Goal: Find specific page/section: Find specific page/section

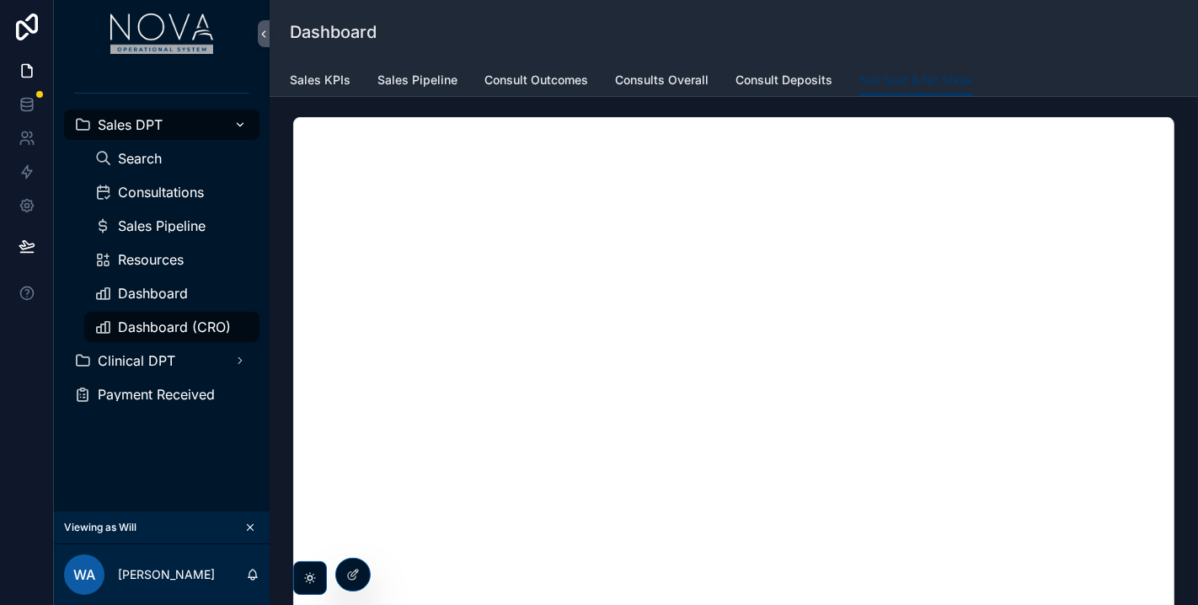
scroll to position [280, 0]
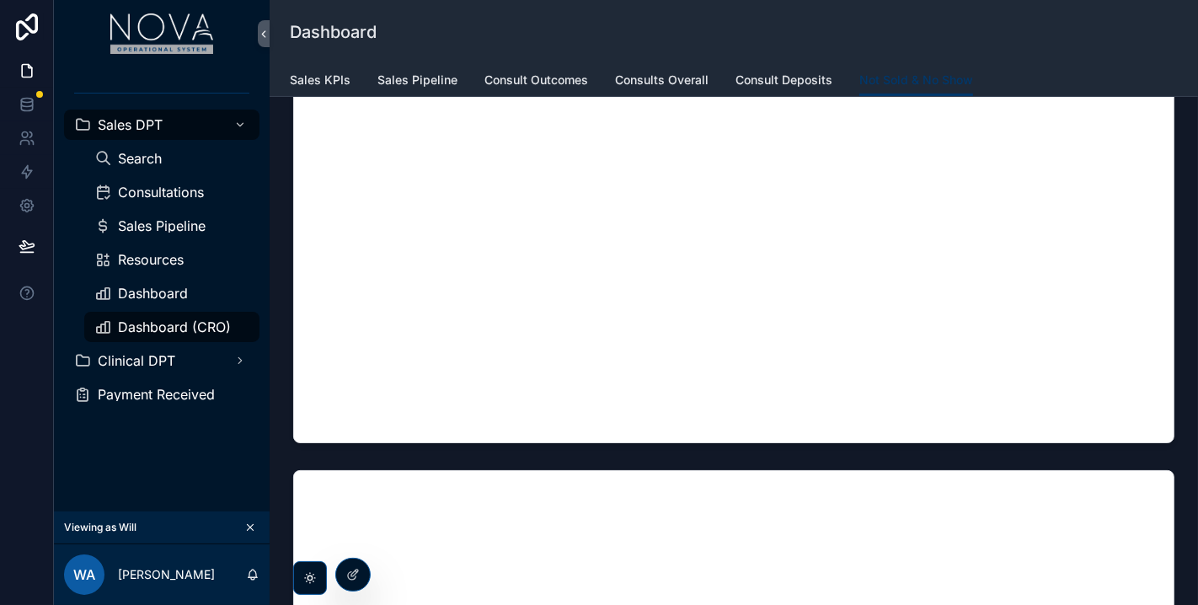
click at [184, 206] on div "Consultations" at bounding box center [171, 192] width 195 height 34
click at [191, 200] on div "Consultations" at bounding box center [171, 192] width 155 height 27
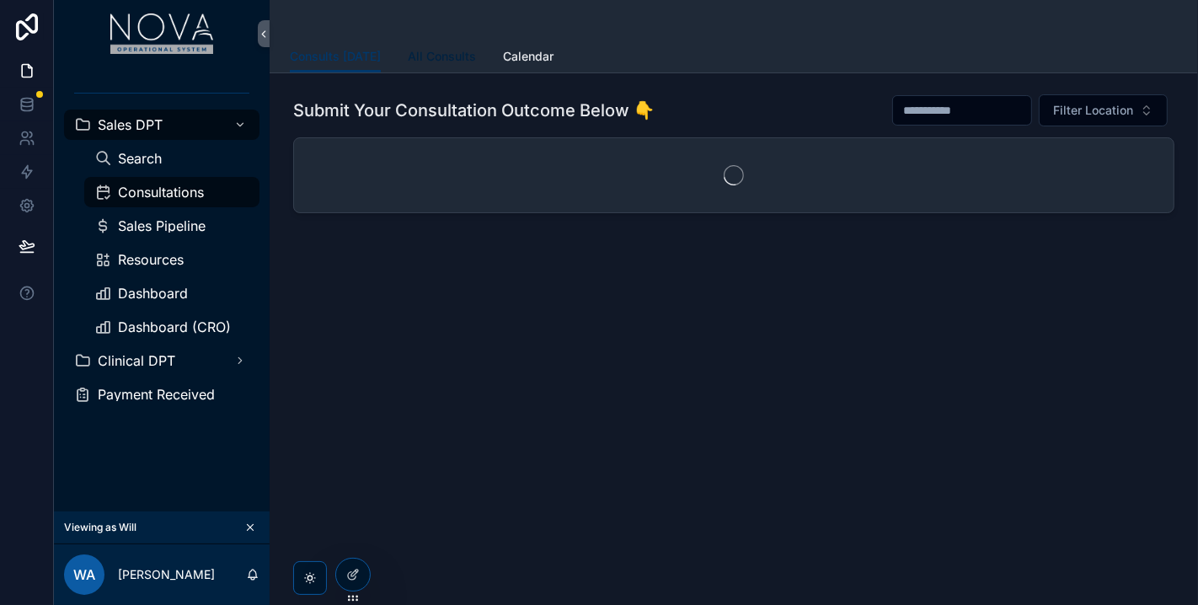
click at [435, 59] on span "All Consults" at bounding box center [442, 56] width 68 height 17
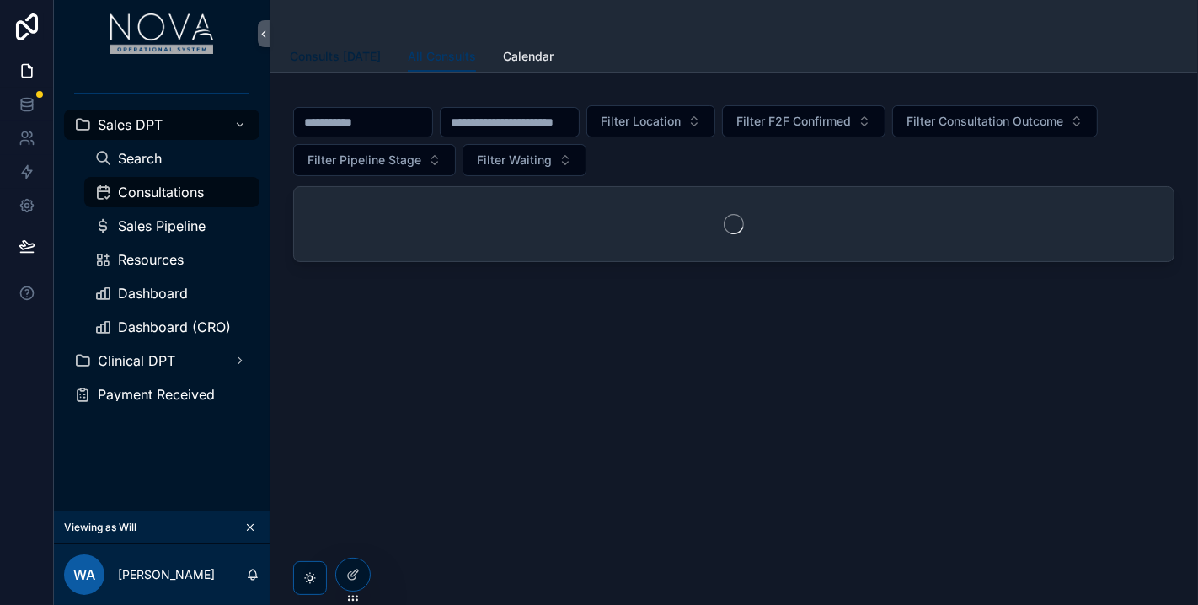
click at [354, 62] on span "Consults [DATE]" at bounding box center [335, 56] width 91 height 17
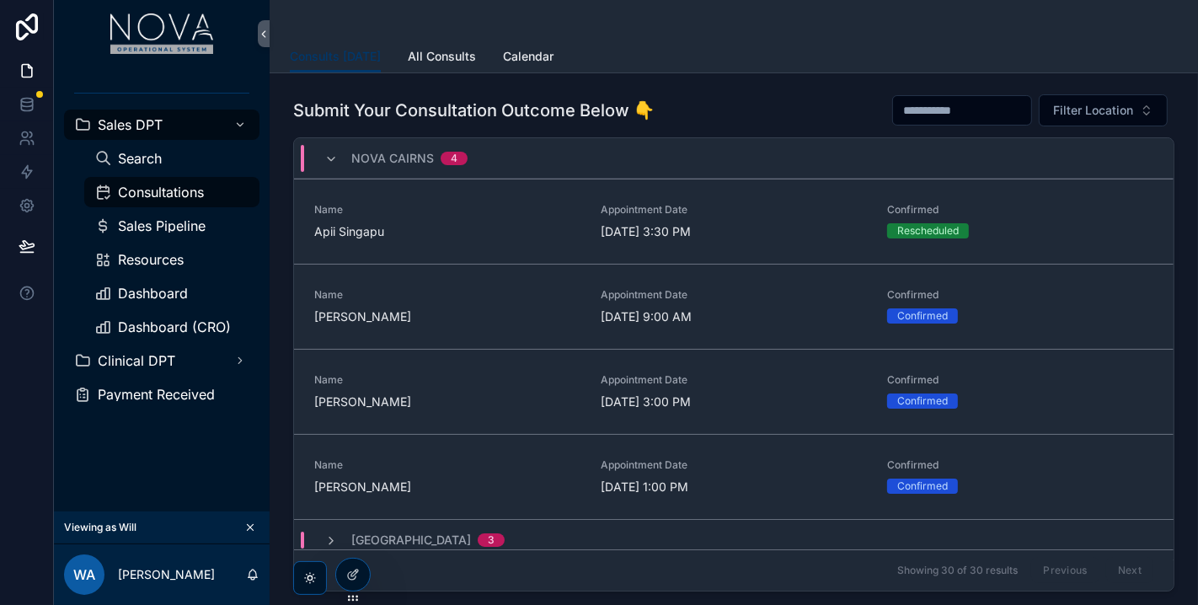
click at [214, 471] on div "Sales DPT Search Consultations Sales Pipeline Resources Dashboard Dashboard (CR…" at bounding box center [162, 289] width 216 height 444
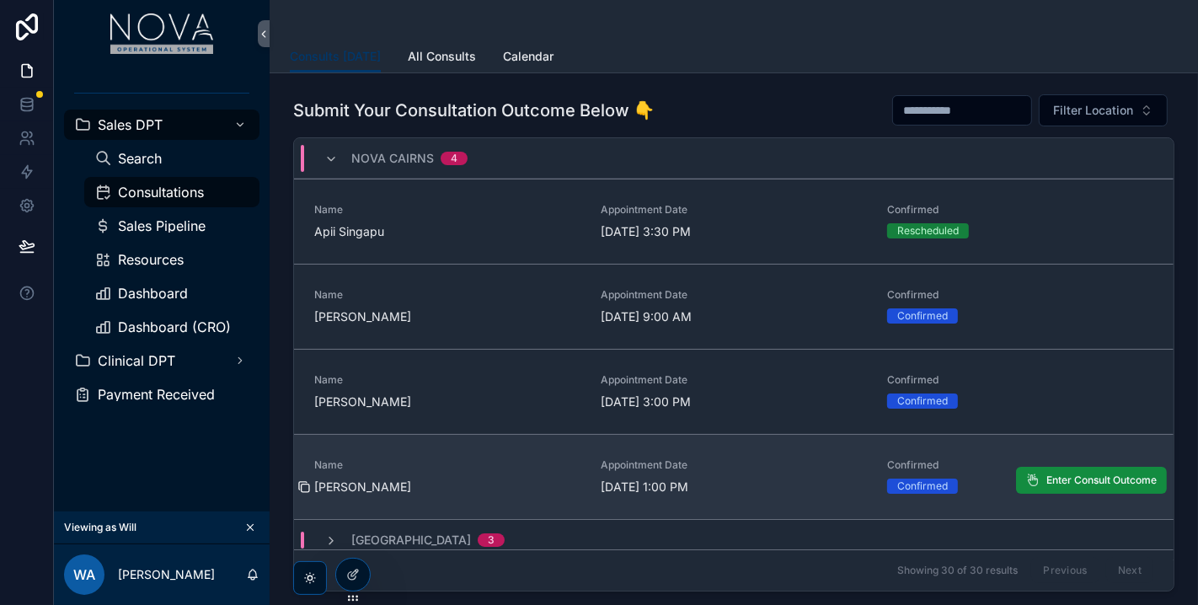
click at [302, 483] on icon "scrollable content" at bounding box center [303, 486] width 13 height 13
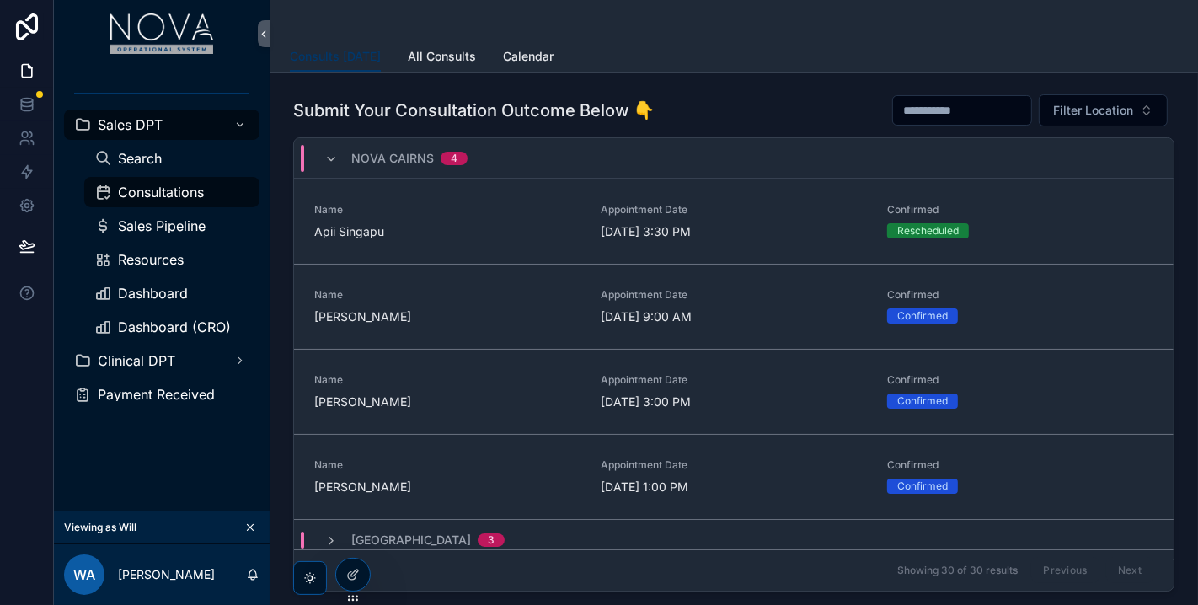
click at [204, 448] on div "Sales DPT Search Consultations Sales Pipeline Resources Dashboard Dashboard (CR…" at bounding box center [162, 289] width 216 height 444
click at [338, 152] on div "Nova Cairns 4" at bounding box center [395, 158] width 143 height 27
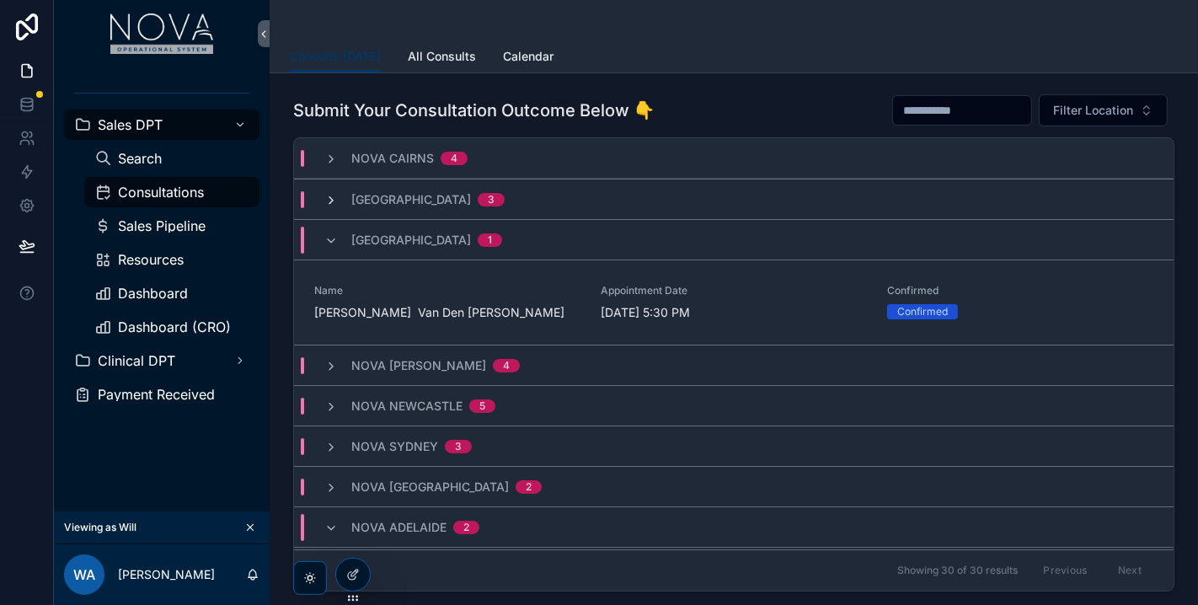
click at [330, 197] on icon "scrollable content" at bounding box center [330, 200] width 13 height 13
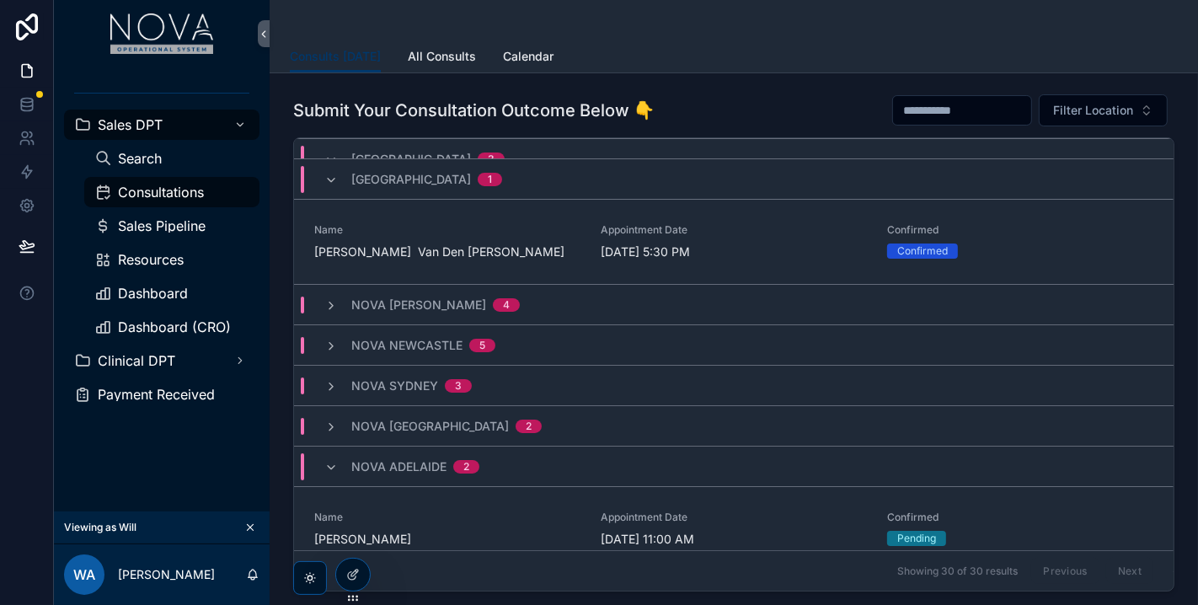
scroll to position [374, 0]
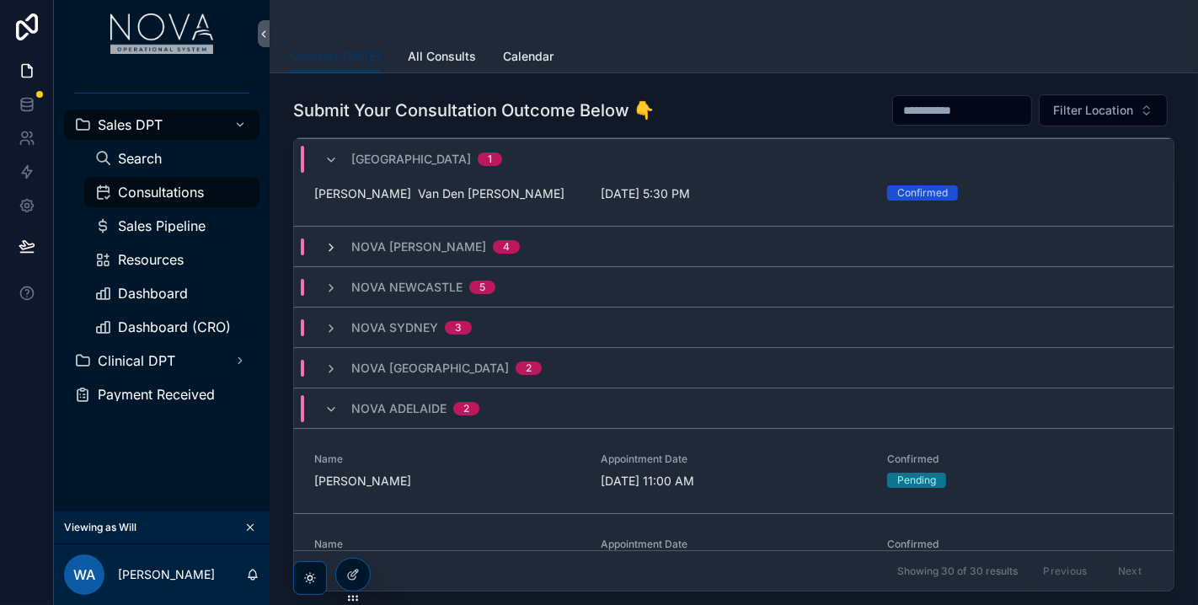
click at [334, 250] on icon "scrollable content" at bounding box center [330, 247] width 13 height 13
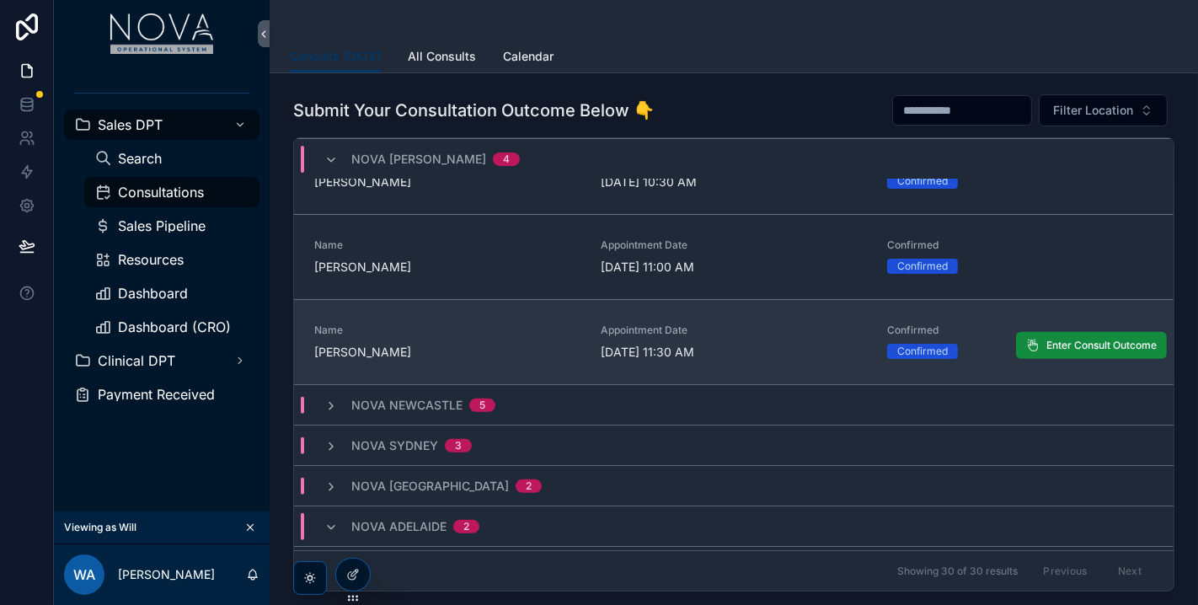
scroll to position [654, 0]
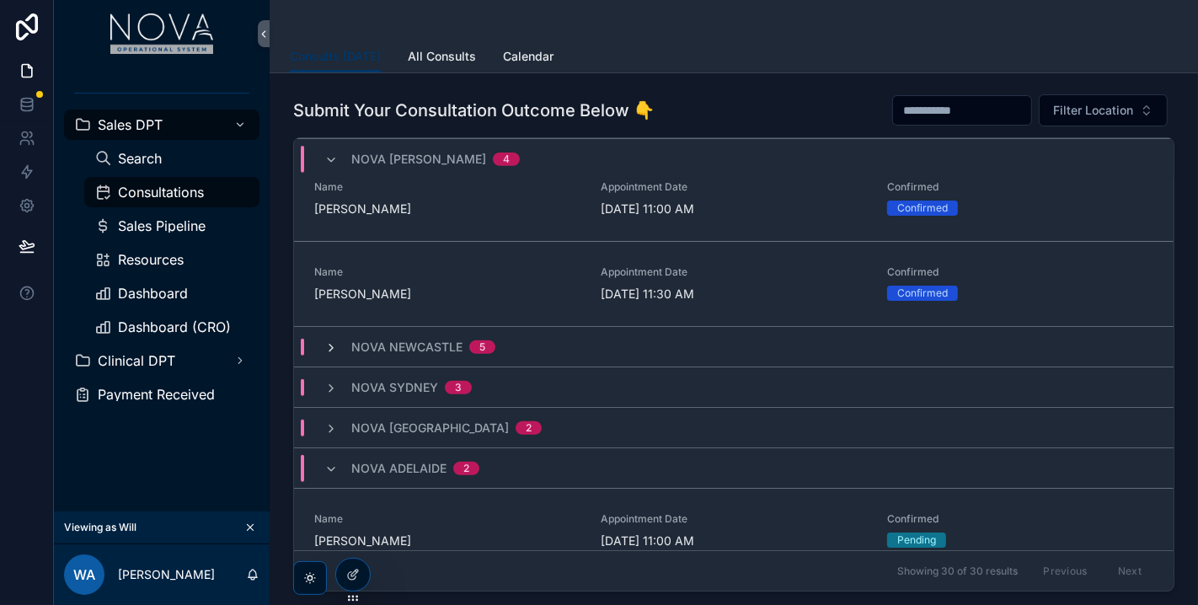
click at [327, 344] on icon "scrollable content" at bounding box center [330, 347] width 13 height 13
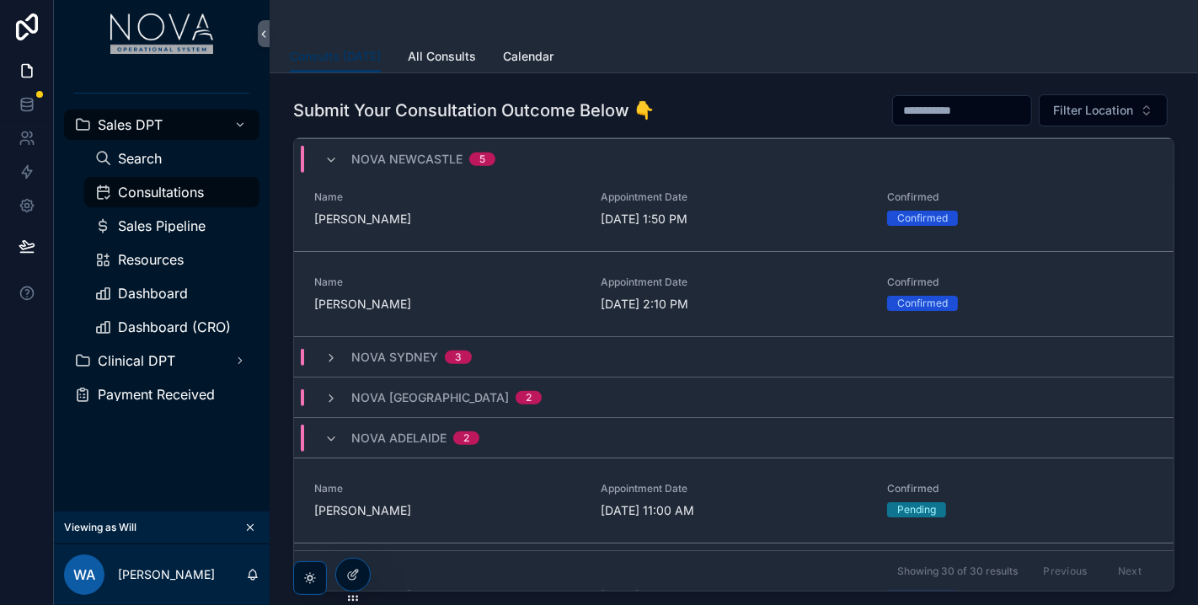
scroll to position [1123, 0]
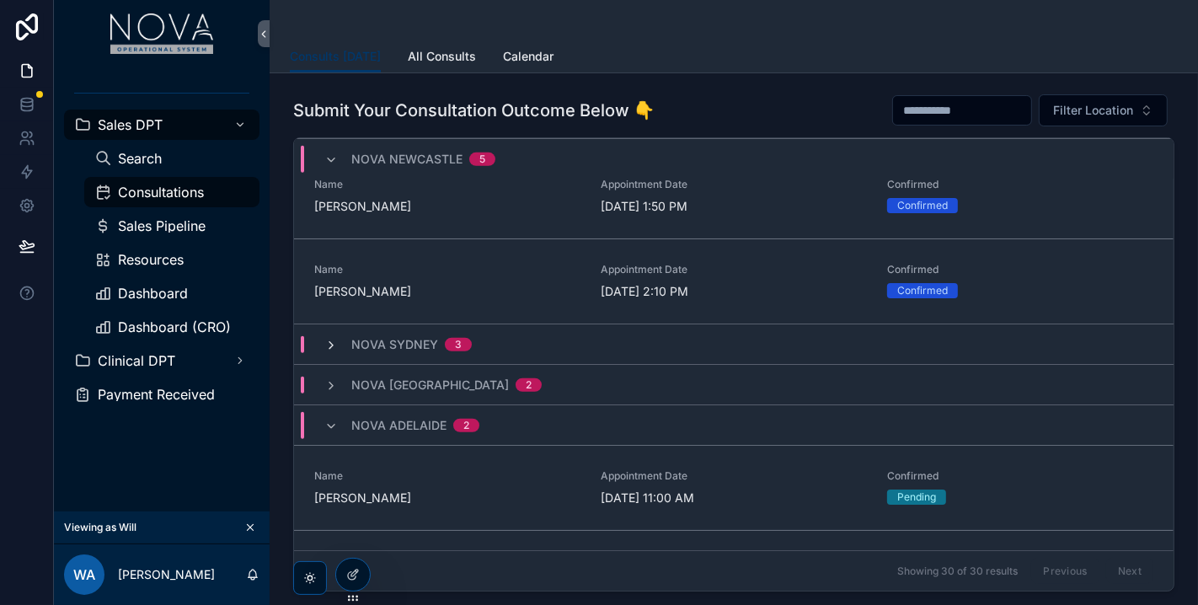
click at [332, 339] on icon "scrollable content" at bounding box center [330, 345] width 13 height 13
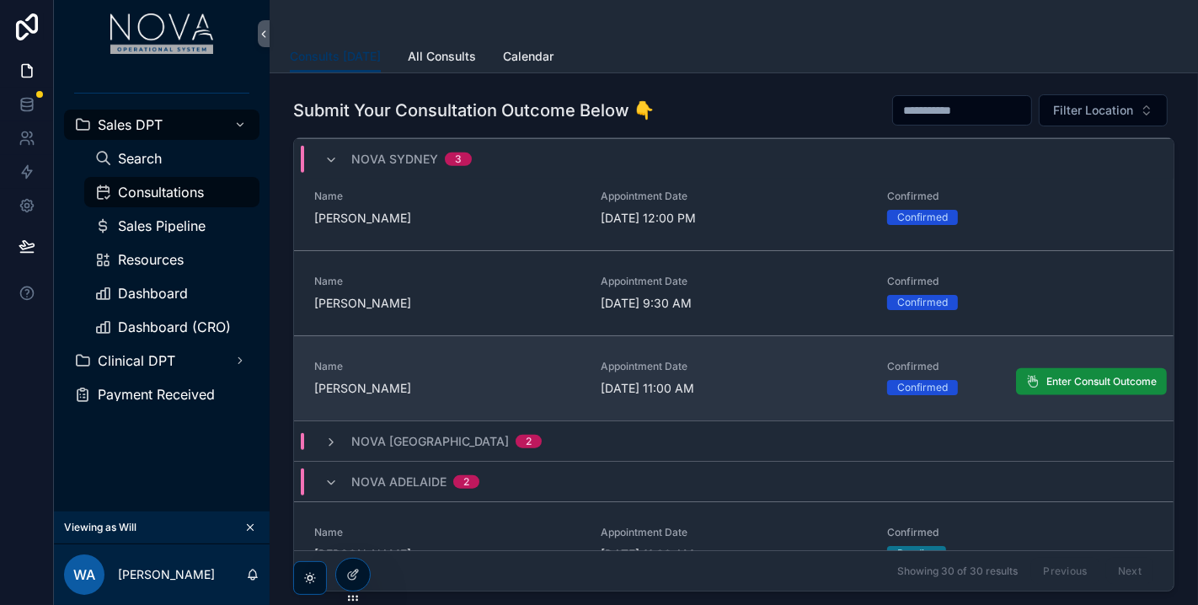
scroll to position [1395, 0]
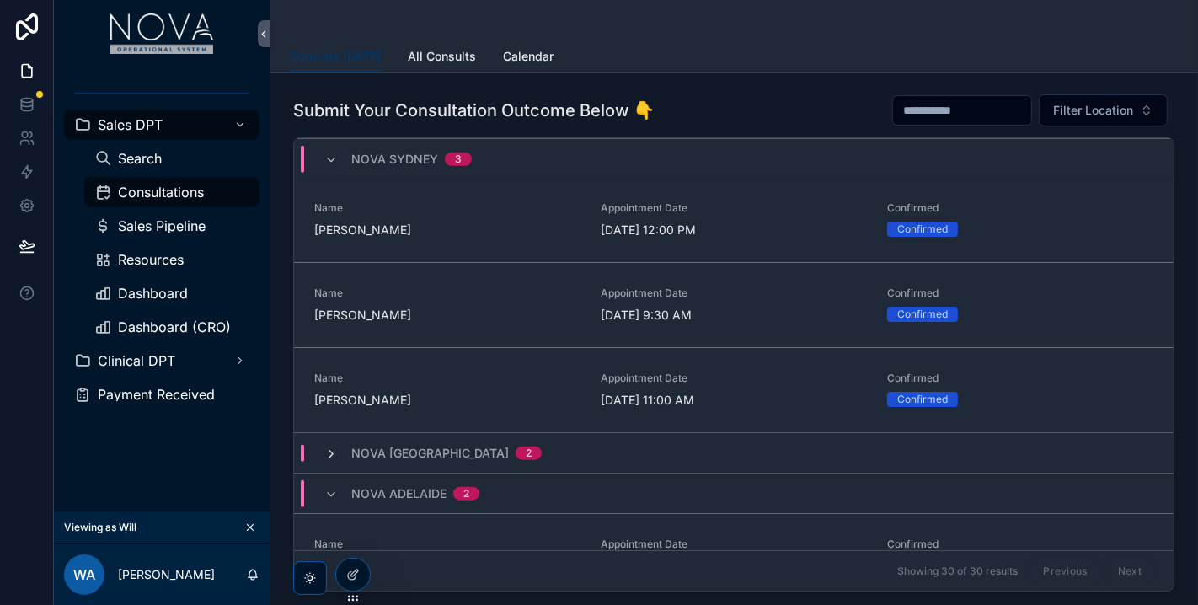
click at [334, 448] on icon "scrollable content" at bounding box center [330, 453] width 13 height 13
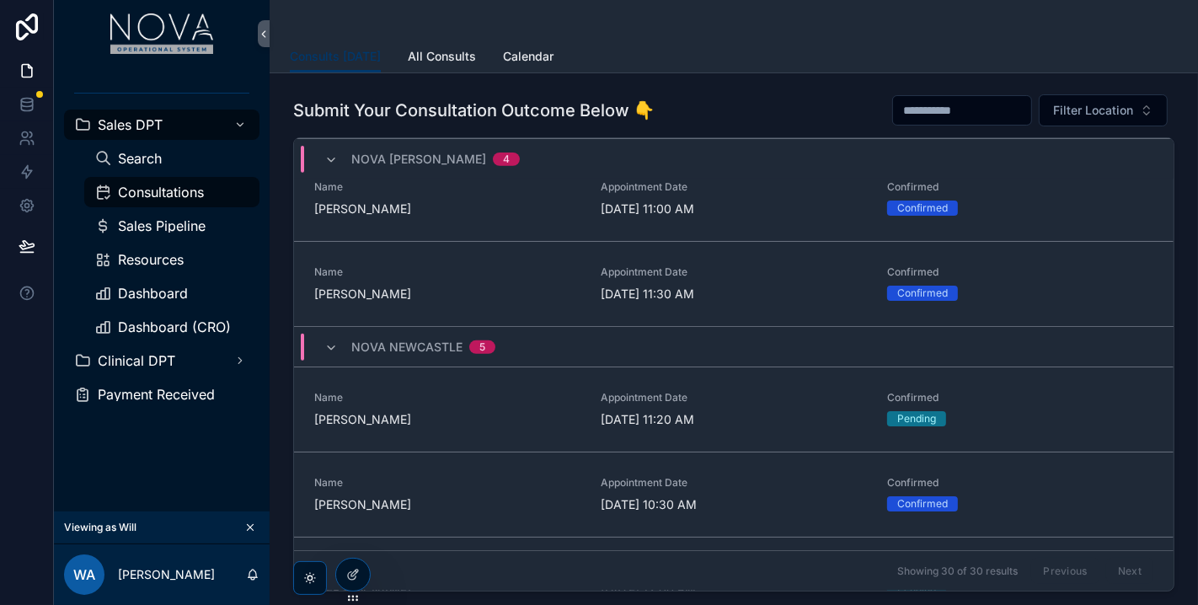
scroll to position [0, 0]
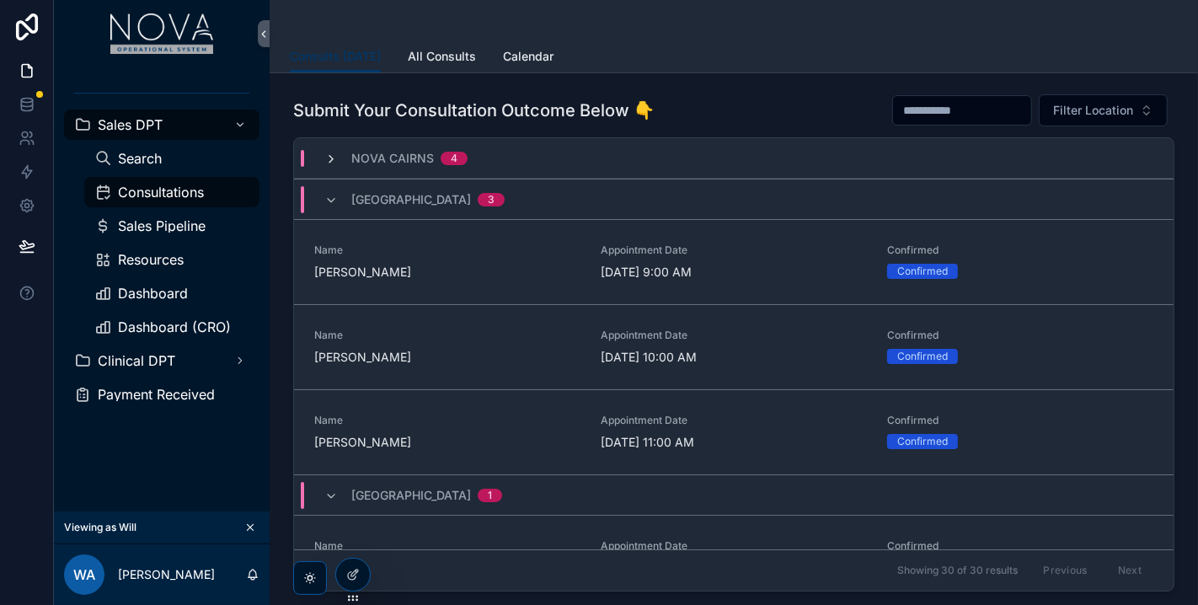
click at [332, 152] on icon "scrollable content" at bounding box center [330, 158] width 13 height 13
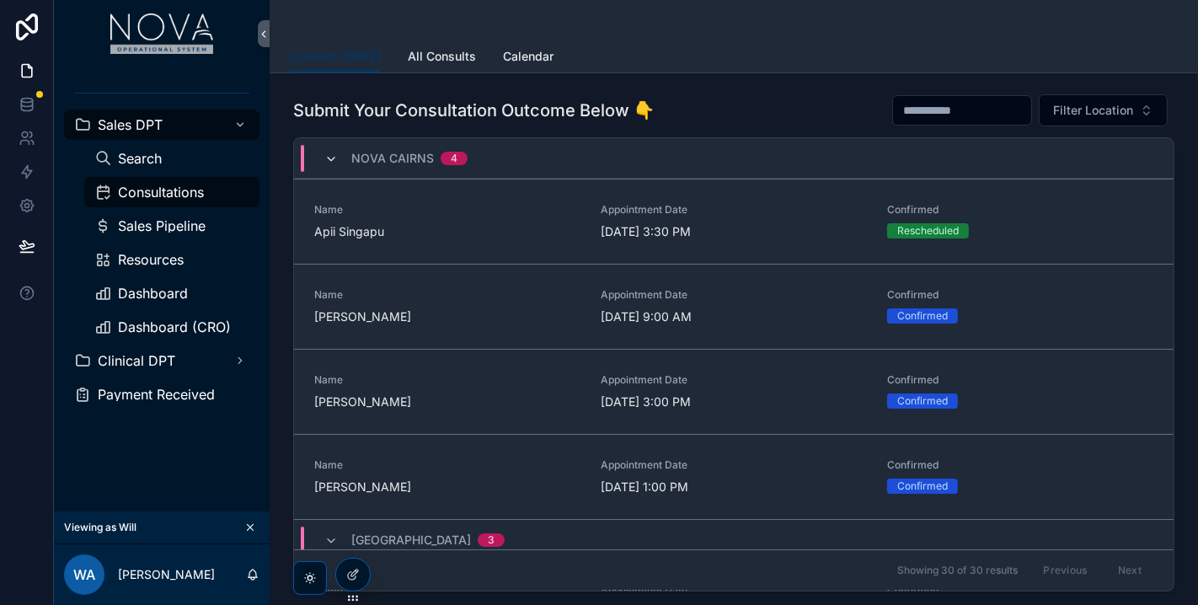
click at [328, 159] on icon "scrollable content" at bounding box center [330, 158] width 13 height 13
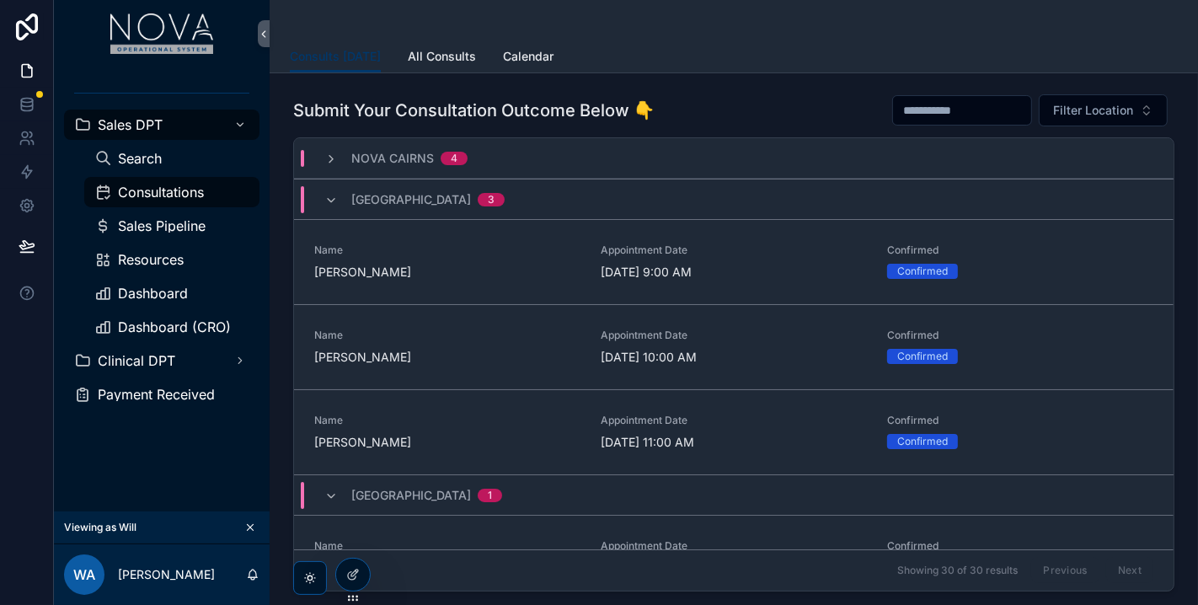
click at [179, 473] on div "Sales DPT Search Consultations Sales Pipeline Resources Dashboard Dashboard (CR…" at bounding box center [162, 289] width 216 height 444
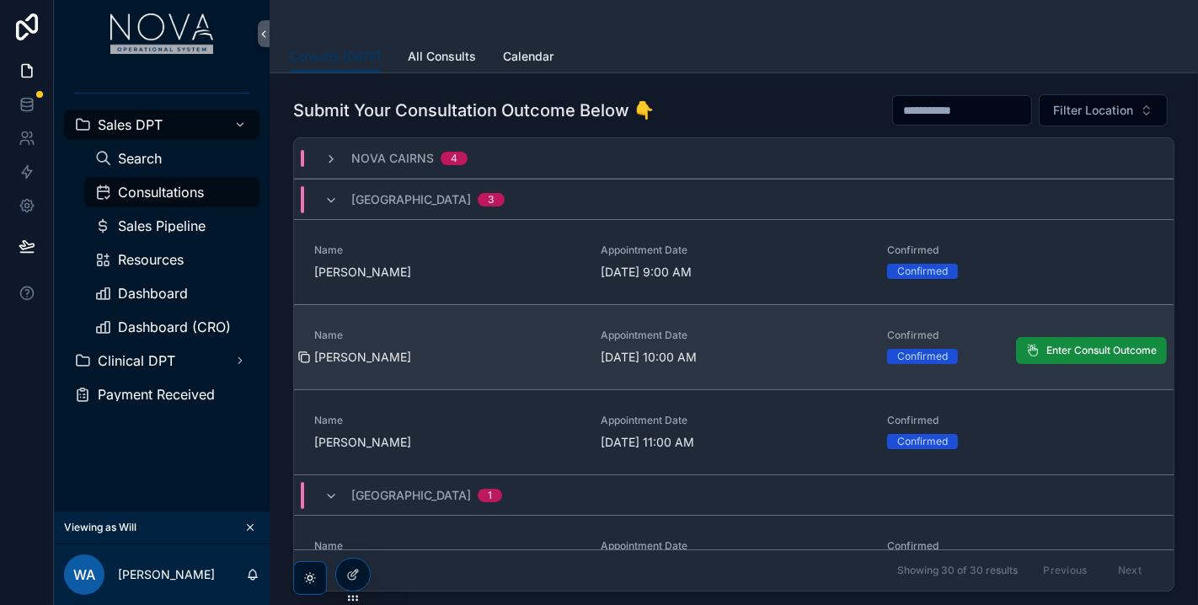
click at [306, 354] on icon "scrollable content" at bounding box center [303, 356] width 13 height 13
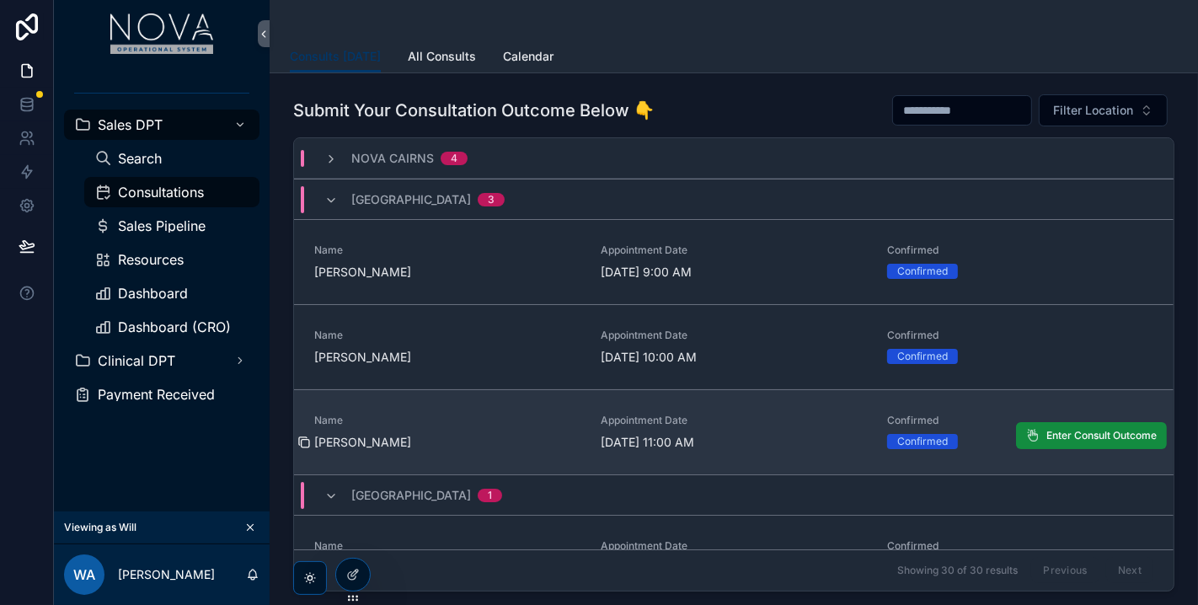
click at [306, 438] on icon "scrollable content" at bounding box center [303, 441] width 13 height 13
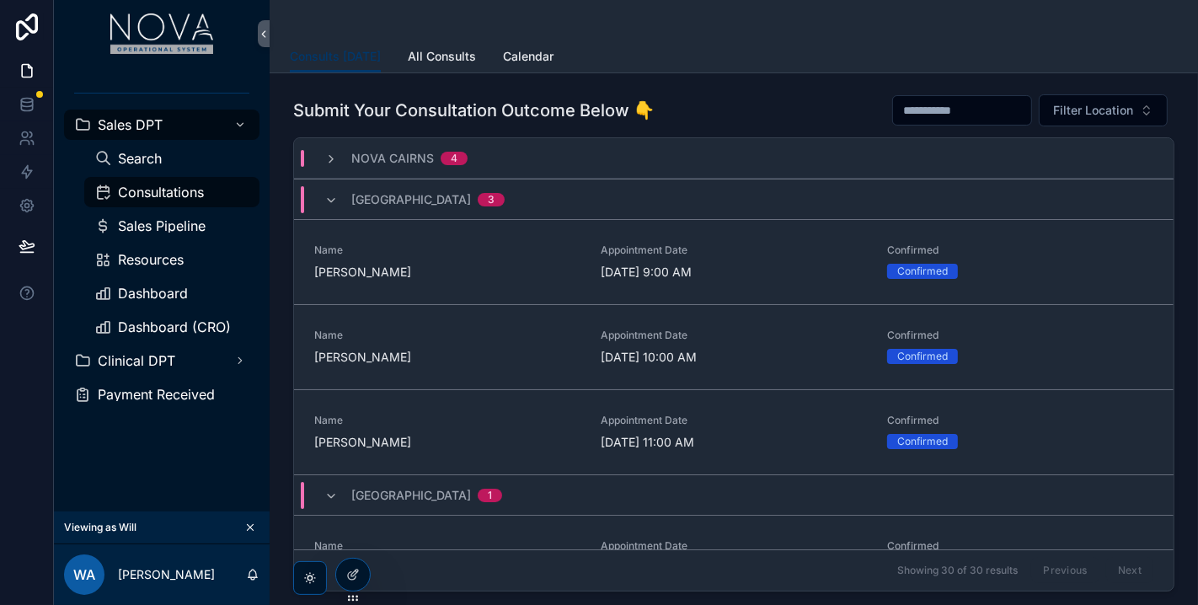
click at [337, 199] on div "Nova Townsville 3" at bounding box center [414, 199] width 180 height 27
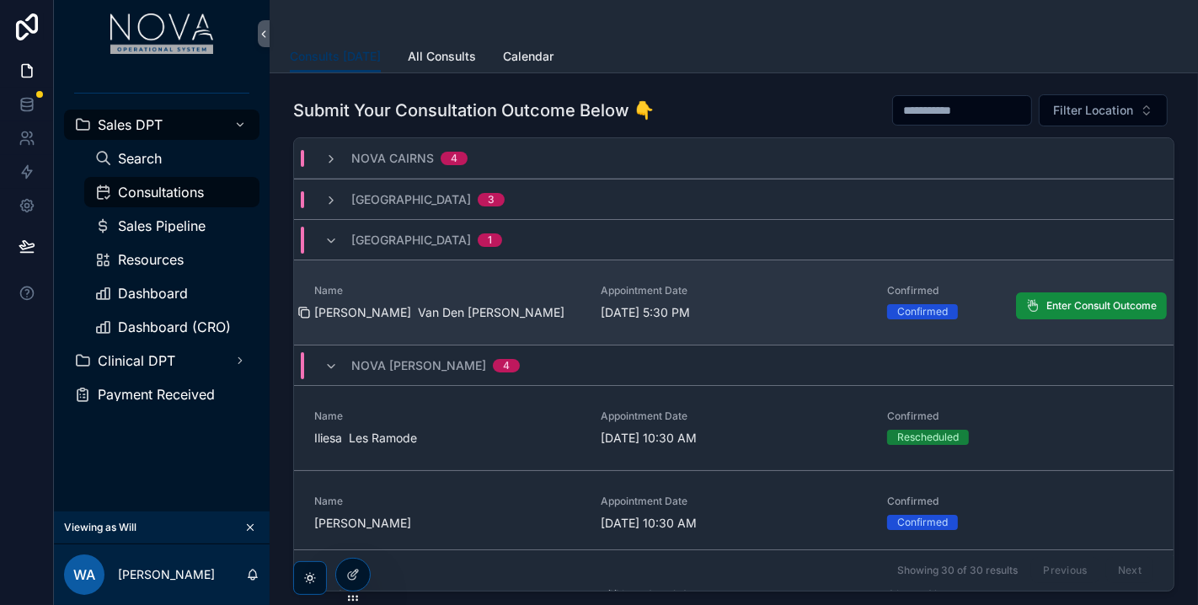
click at [299, 312] on icon "scrollable content" at bounding box center [303, 311] width 8 height 8
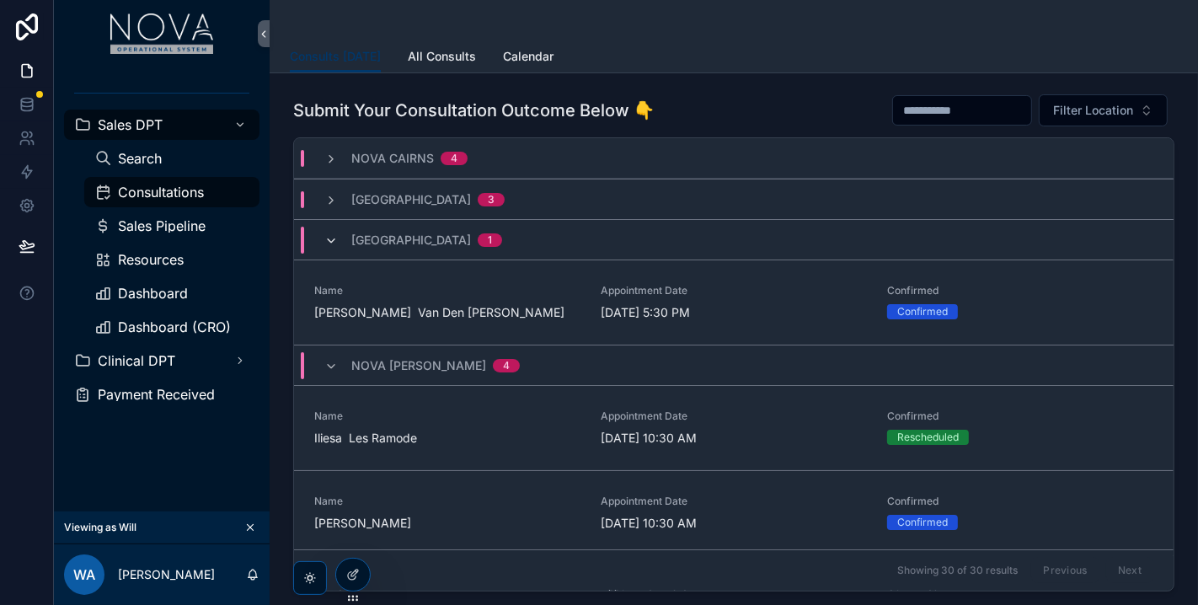
click at [333, 237] on icon "scrollable content" at bounding box center [330, 240] width 13 height 13
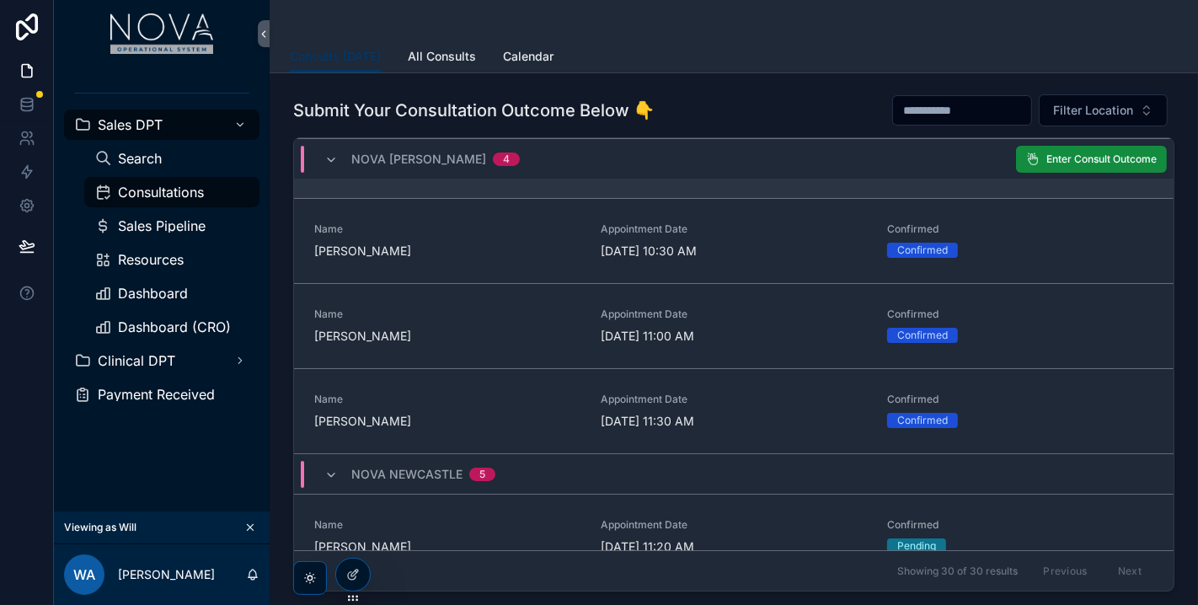
scroll to position [93, 0]
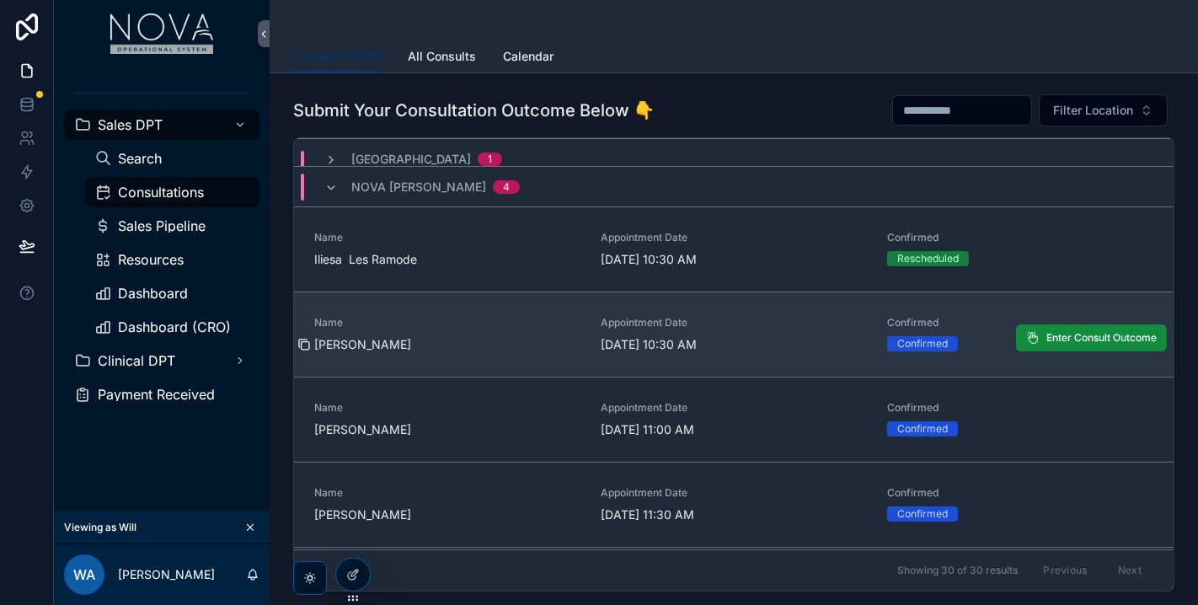
click at [303, 344] on icon "scrollable content" at bounding box center [303, 344] width 13 height 13
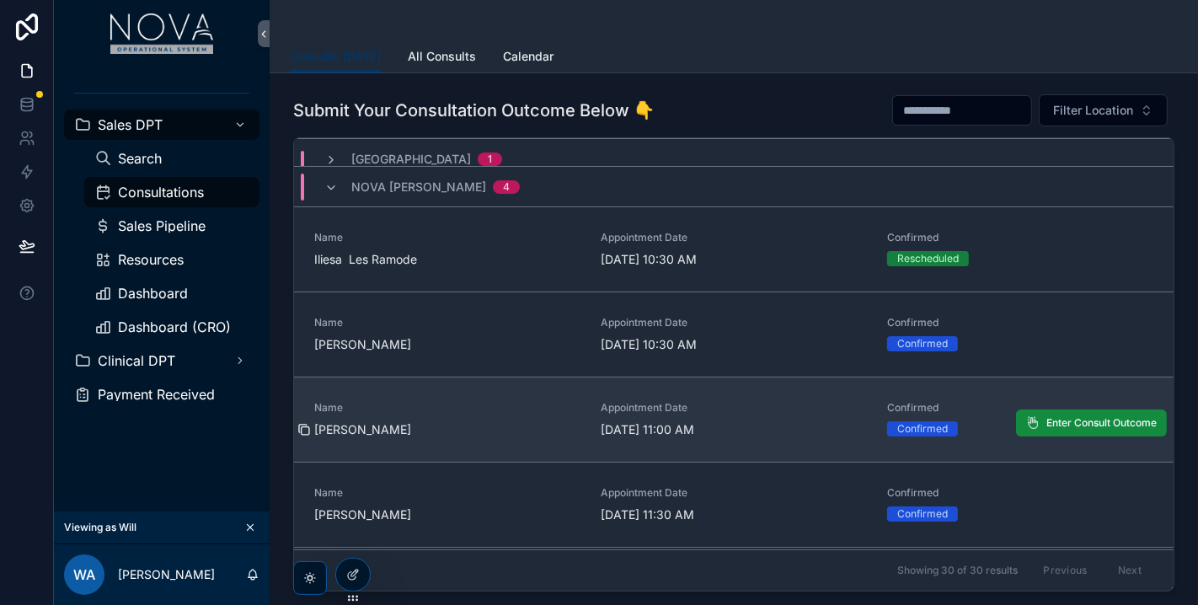
click at [303, 428] on icon "scrollable content" at bounding box center [303, 429] width 13 height 13
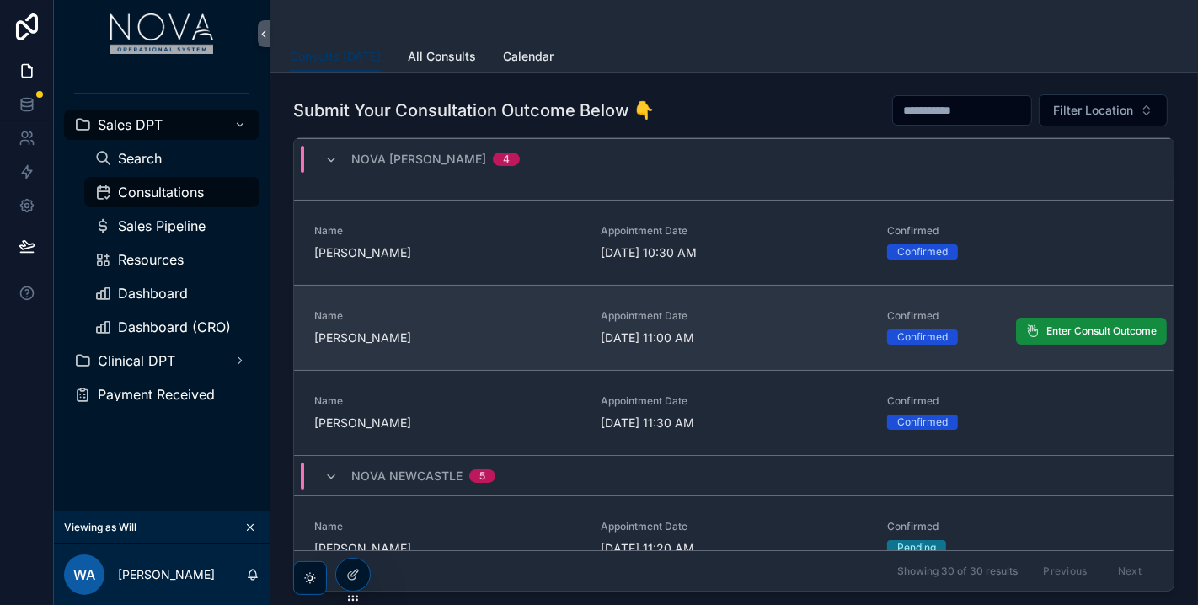
scroll to position [187, 0]
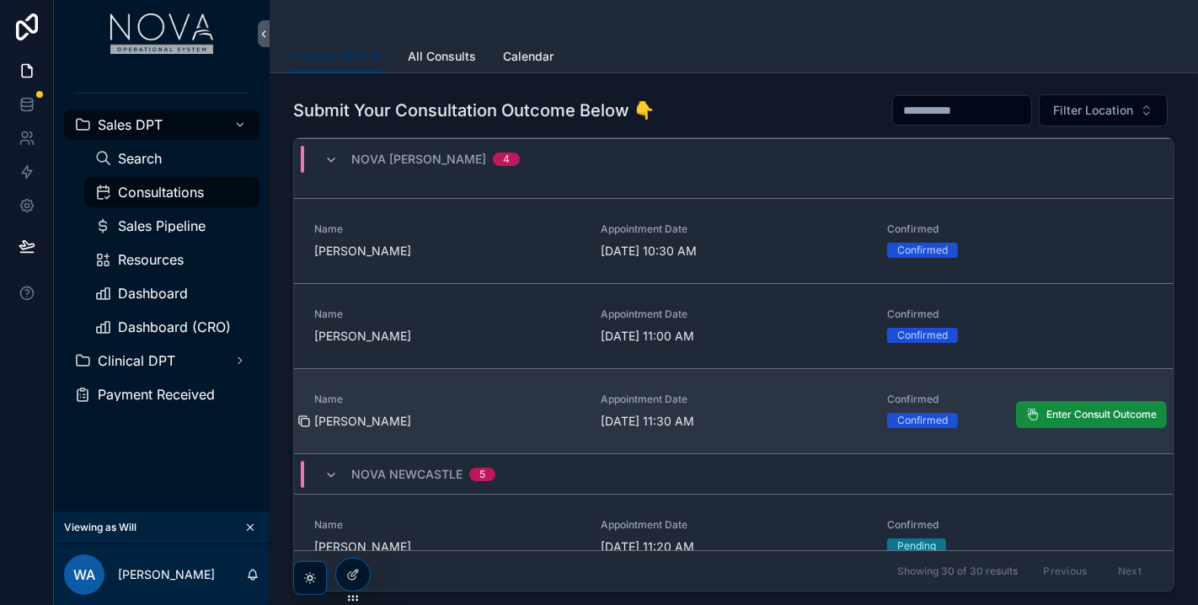
click at [302, 420] on icon "scrollable content" at bounding box center [306, 423] width 8 height 8
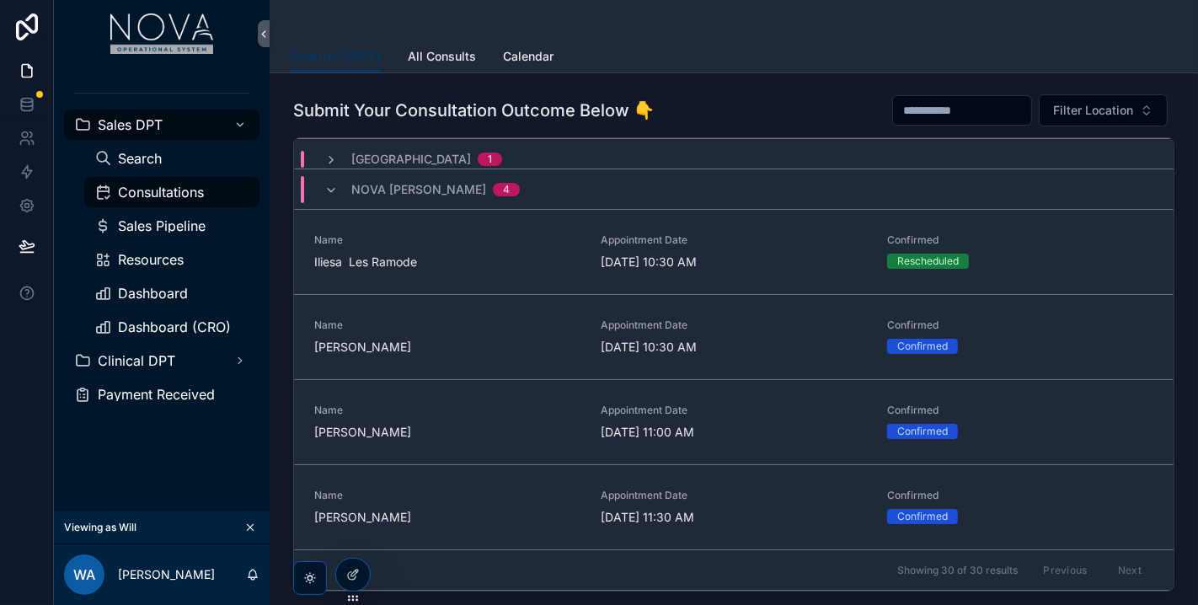
scroll to position [93, 0]
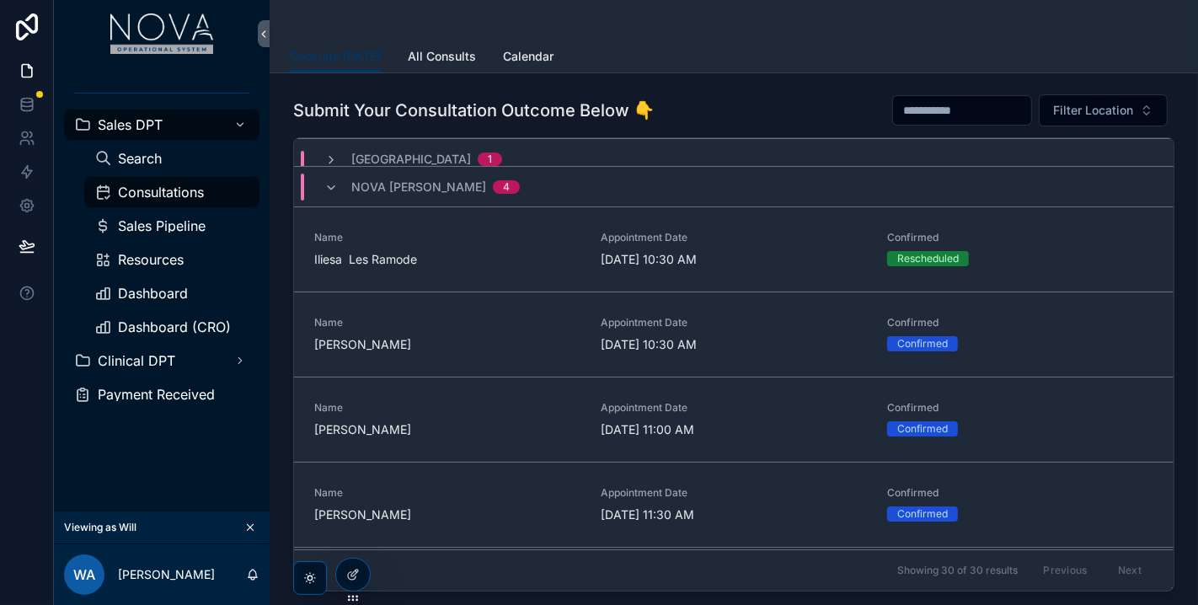
click at [338, 183] on div "Nova [PERSON_NAME] 4" at bounding box center [421, 187] width 195 height 27
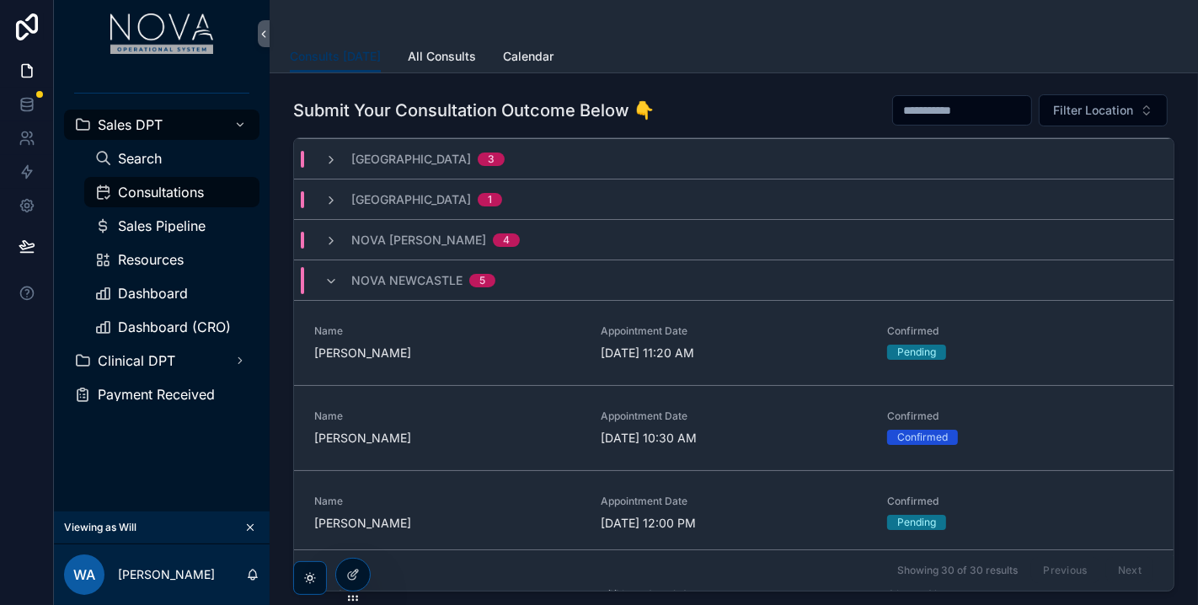
scroll to position [0, 0]
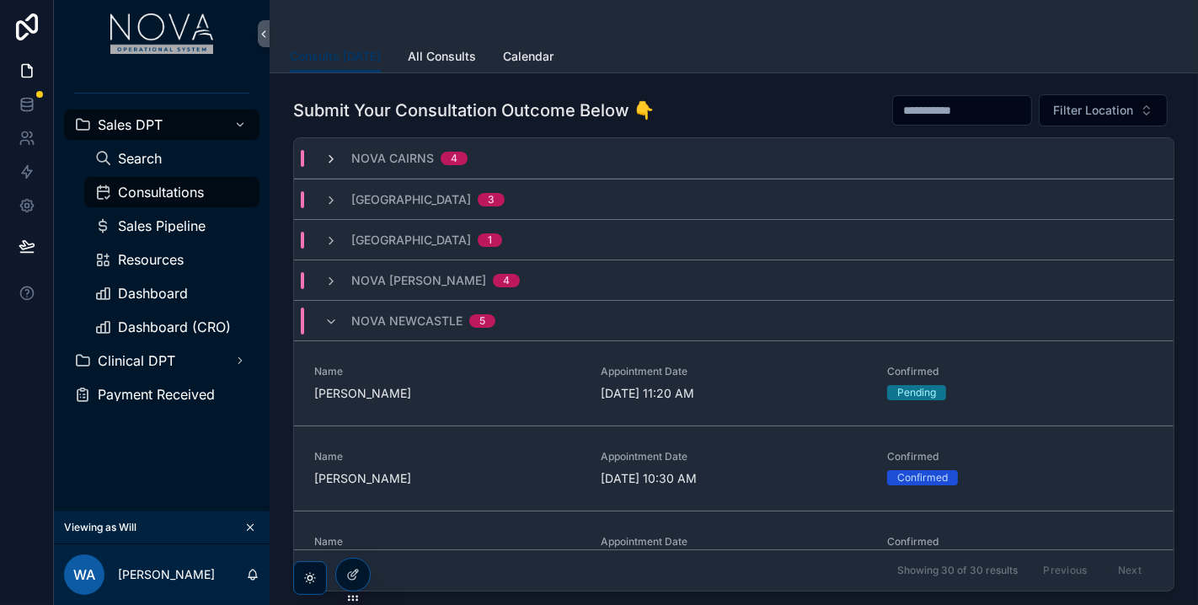
click at [333, 159] on icon "scrollable content" at bounding box center [330, 158] width 13 height 13
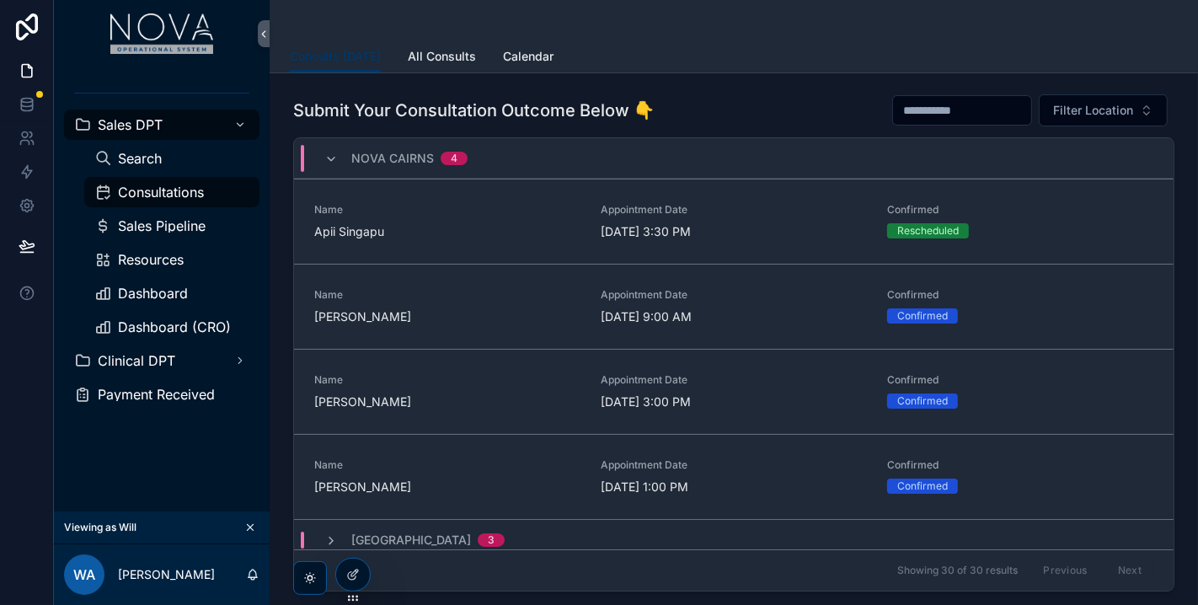
click at [333, 159] on icon "scrollable content" at bounding box center [330, 158] width 13 height 13
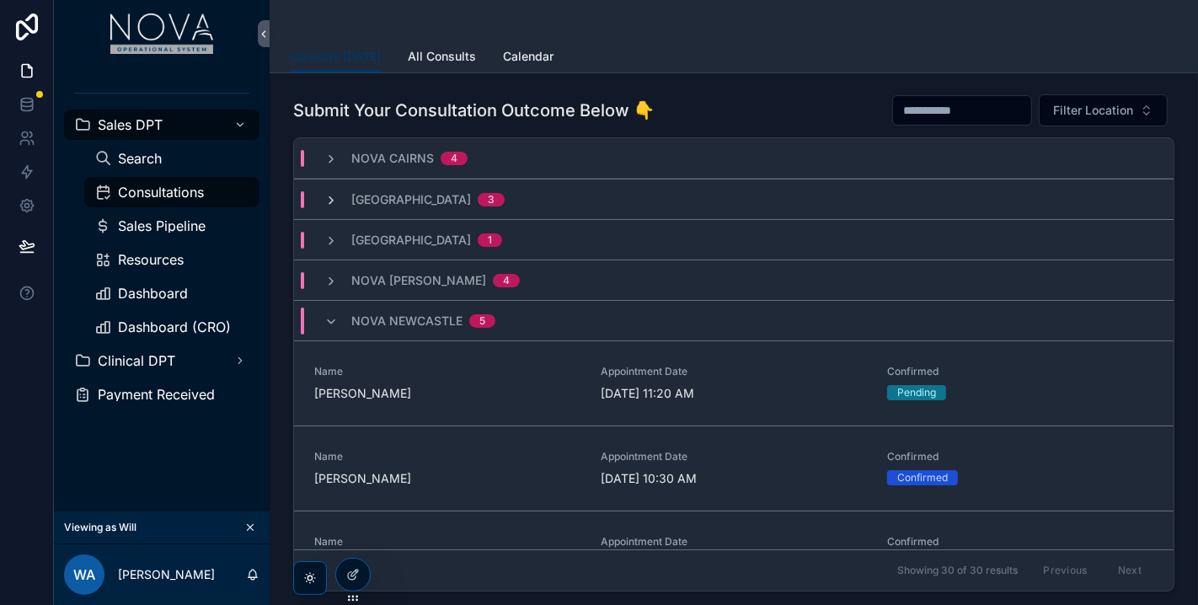
click at [334, 202] on icon "scrollable content" at bounding box center [330, 200] width 13 height 13
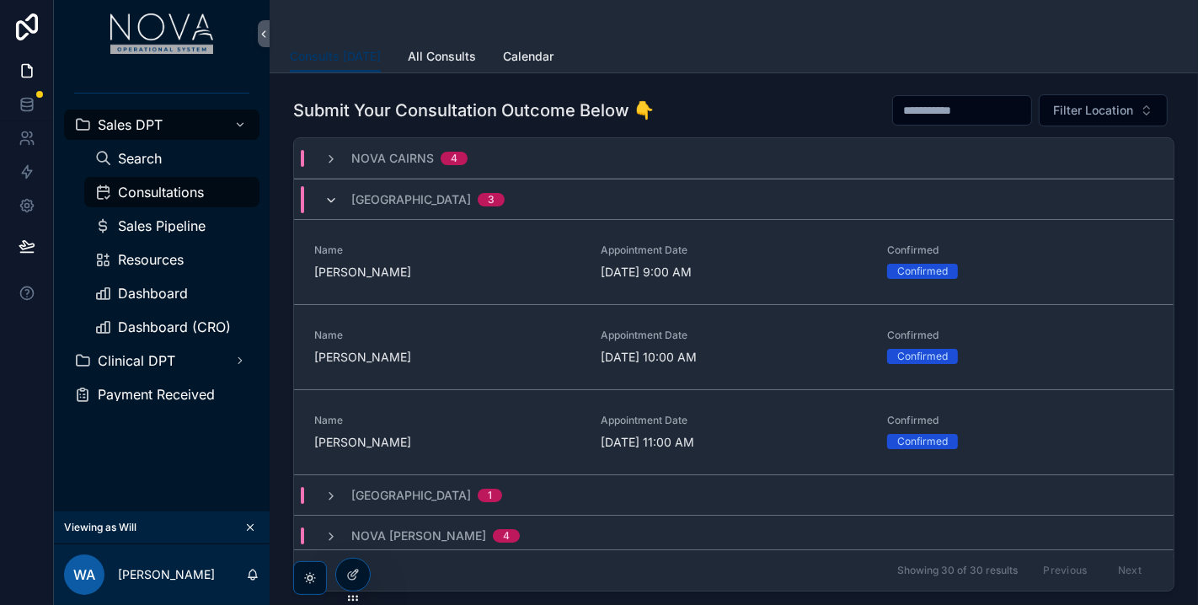
click at [334, 195] on icon "scrollable content" at bounding box center [330, 200] width 13 height 13
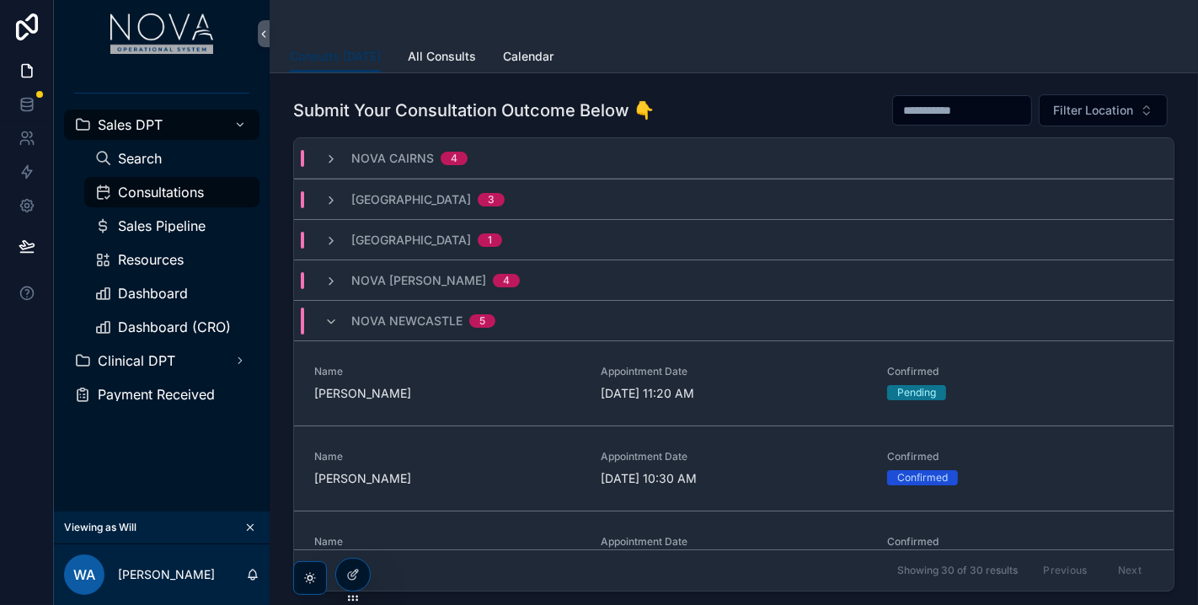
click at [321, 234] on div "[GEOGRAPHIC_DATA] 1" at bounding box center [413, 240] width 218 height 17
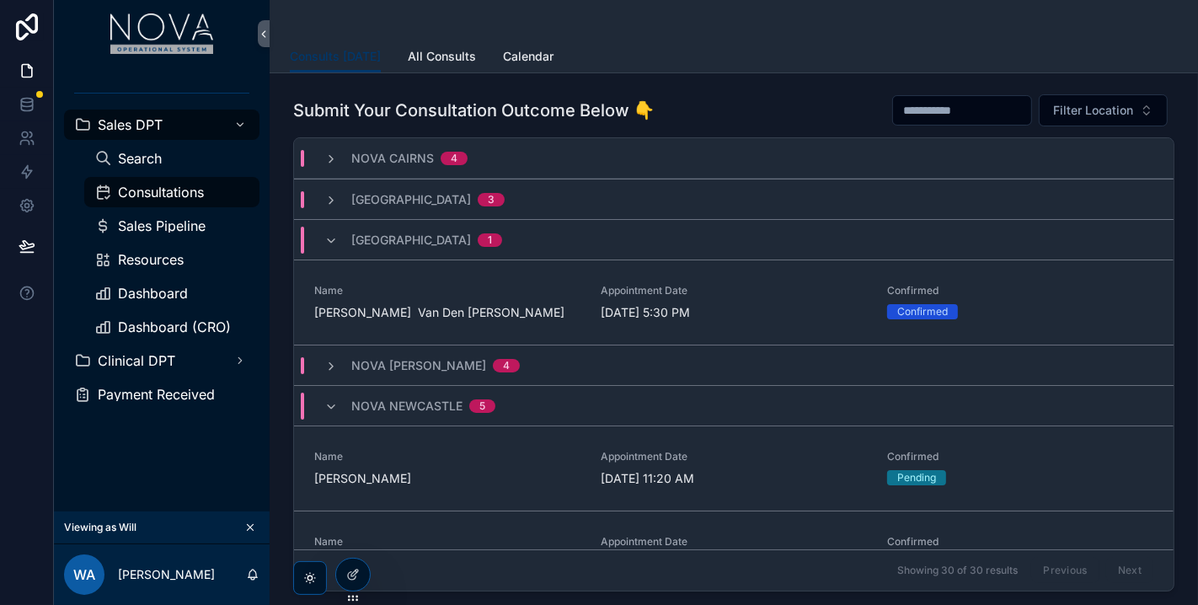
click at [321, 234] on div "[GEOGRAPHIC_DATA] 1" at bounding box center [413, 240] width 218 height 27
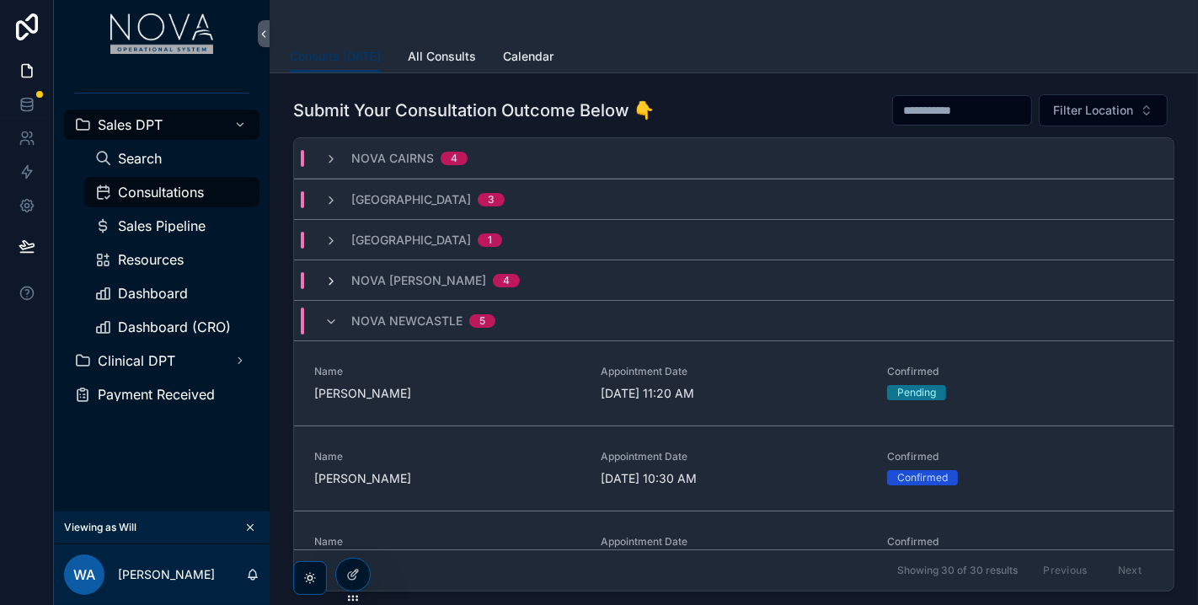
click at [334, 277] on icon "scrollable content" at bounding box center [330, 281] width 13 height 13
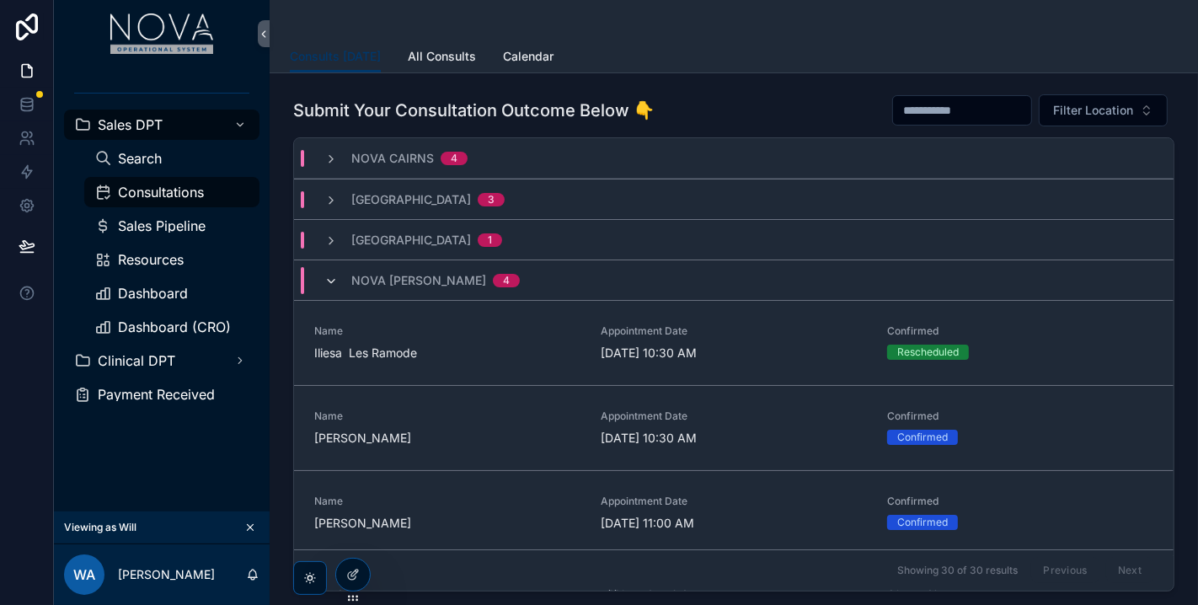
click at [332, 275] on icon "scrollable content" at bounding box center [330, 281] width 13 height 13
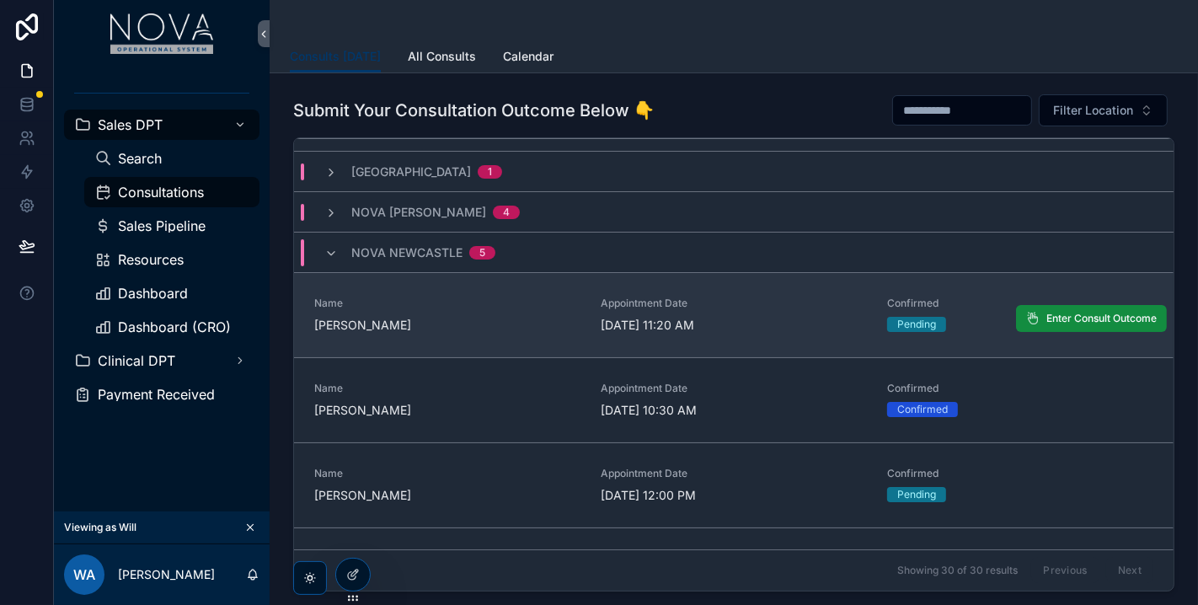
scroll to position [93, 0]
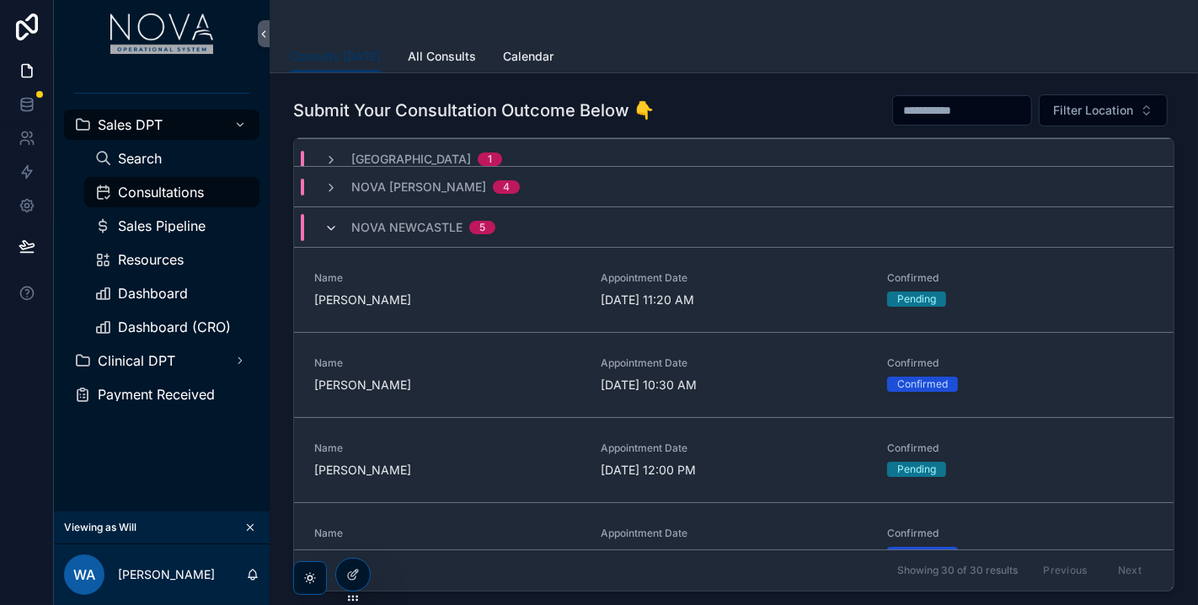
click at [324, 229] on icon "scrollable content" at bounding box center [330, 228] width 13 height 13
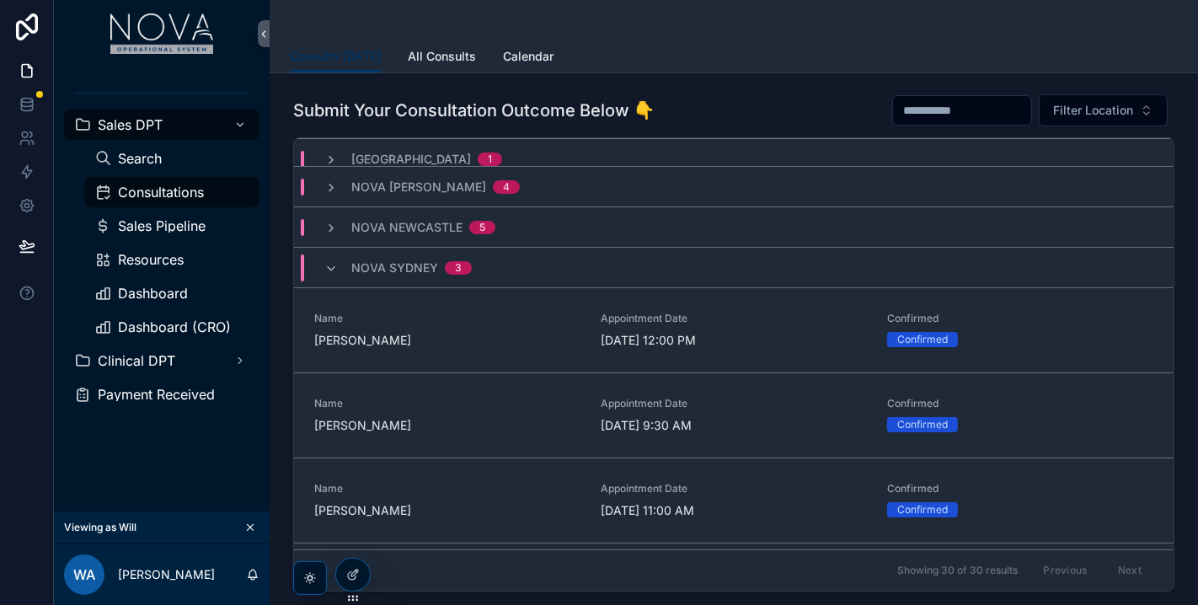
click at [324, 229] on icon "scrollable content" at bounding box center [330, 228] width 13 height 13
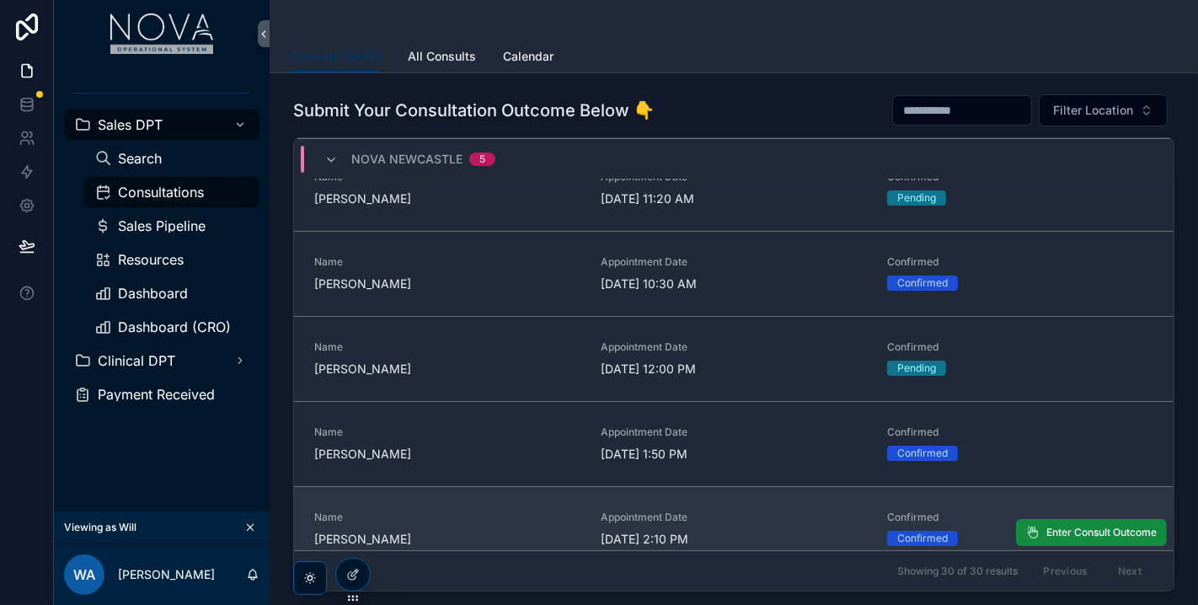
scroll to position [187, 0]
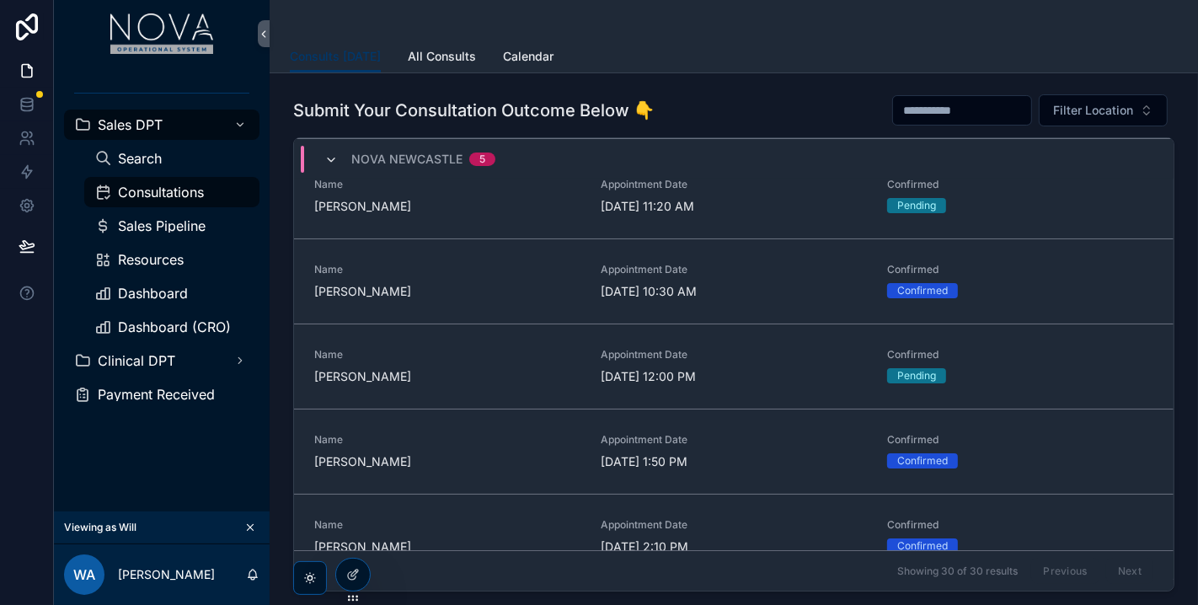
click at [328, 161] on icon "scrollable content" at bounding box center [330, 159] width 13 height 13
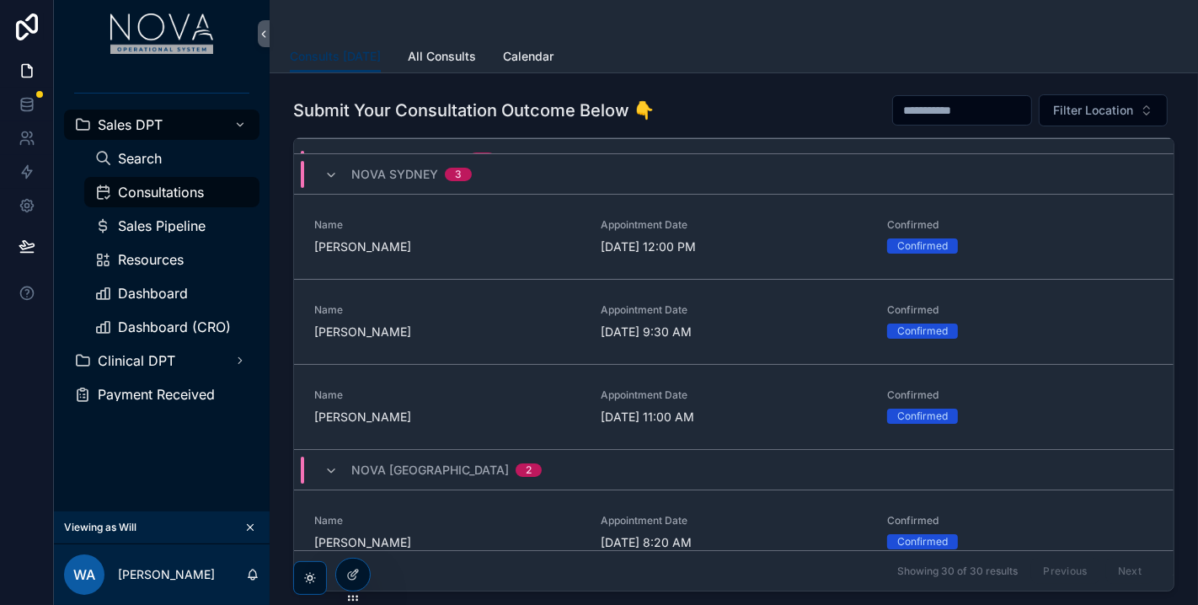
click at [415, 10] on div "scrollable content" at bounding box center [734, 20] width 888 height 40
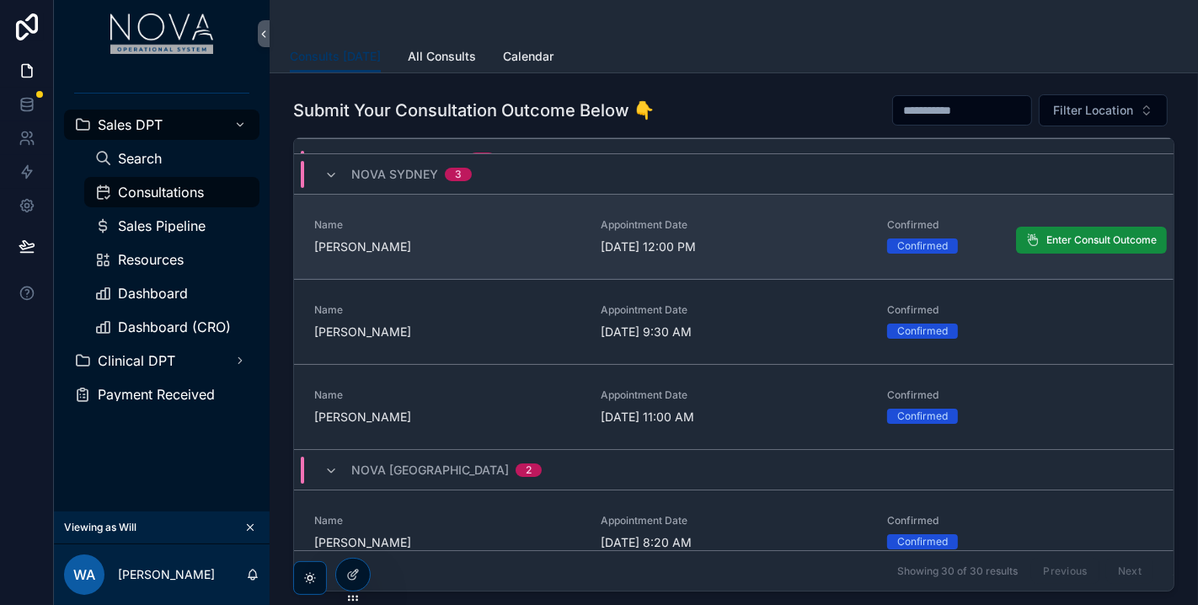
scroll to position [93, 0]
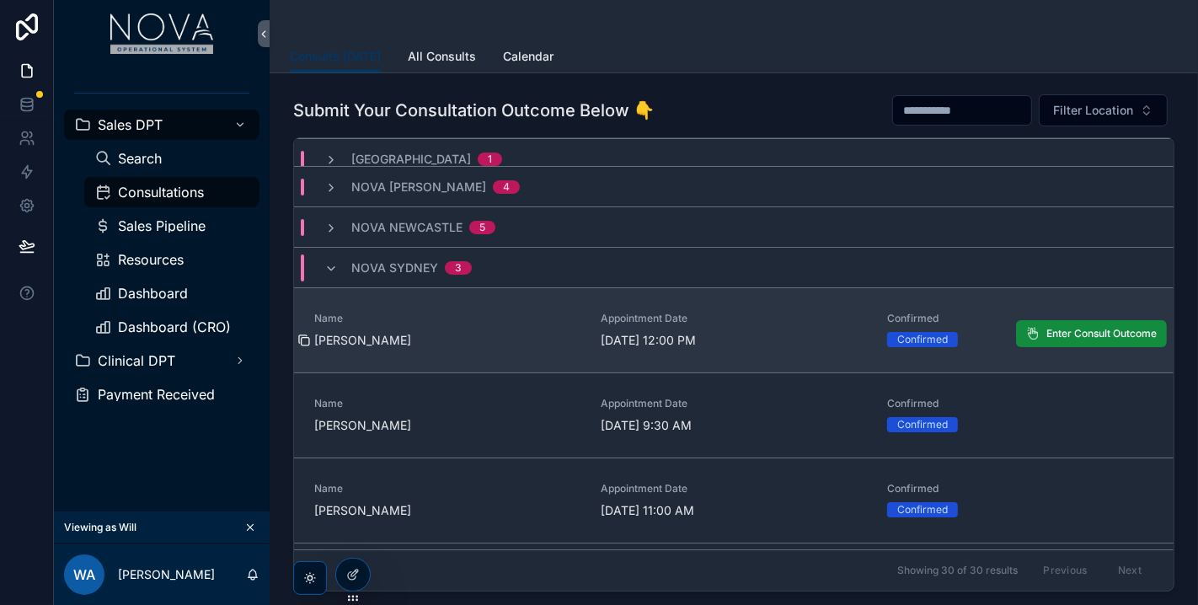
click at [303, 340] on icon "scrollable content" at bounding box center [303, 340] width 13 height 13
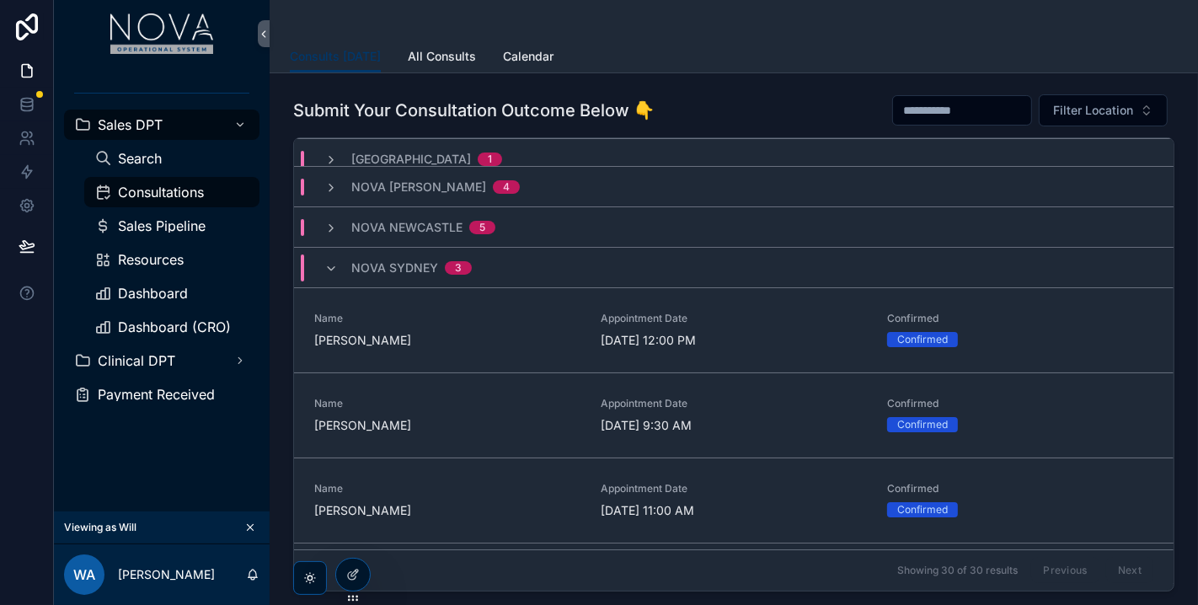
click at [190, 467] on div "Sales DPT Search Consultations Sales Pipeline Resources Dashboard Dashboard (CR…" at bounding box center [162, 289] width 216 height 444
click at [337, 265] on div "Nova Sydney 3" at bounding box center [397, 267] width 147 height 27
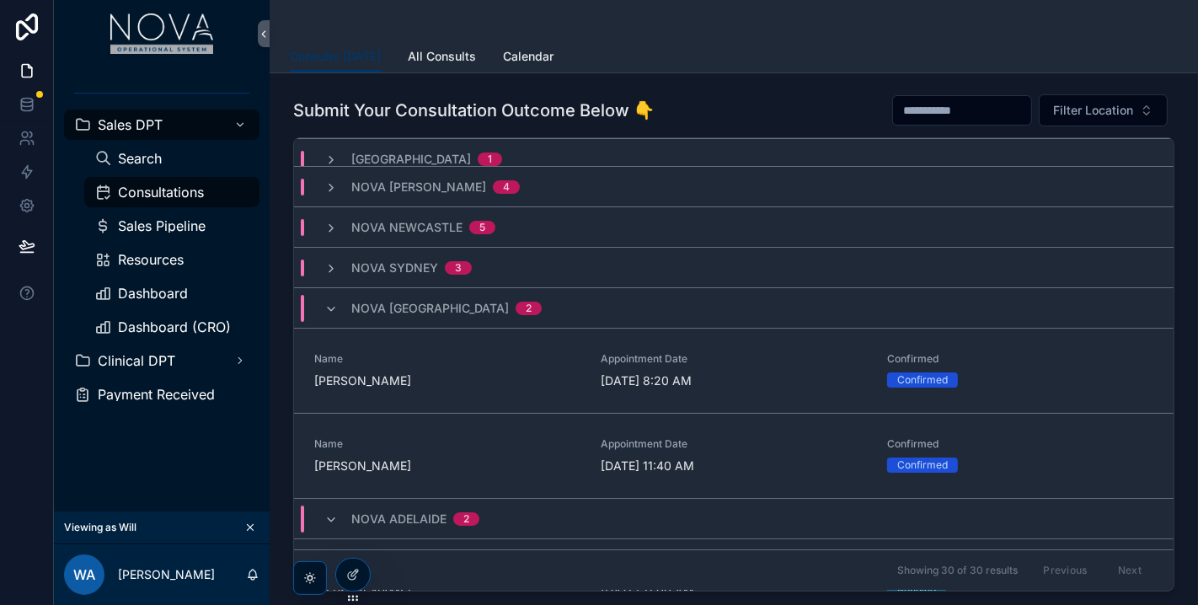
scroll to position [187, 0]
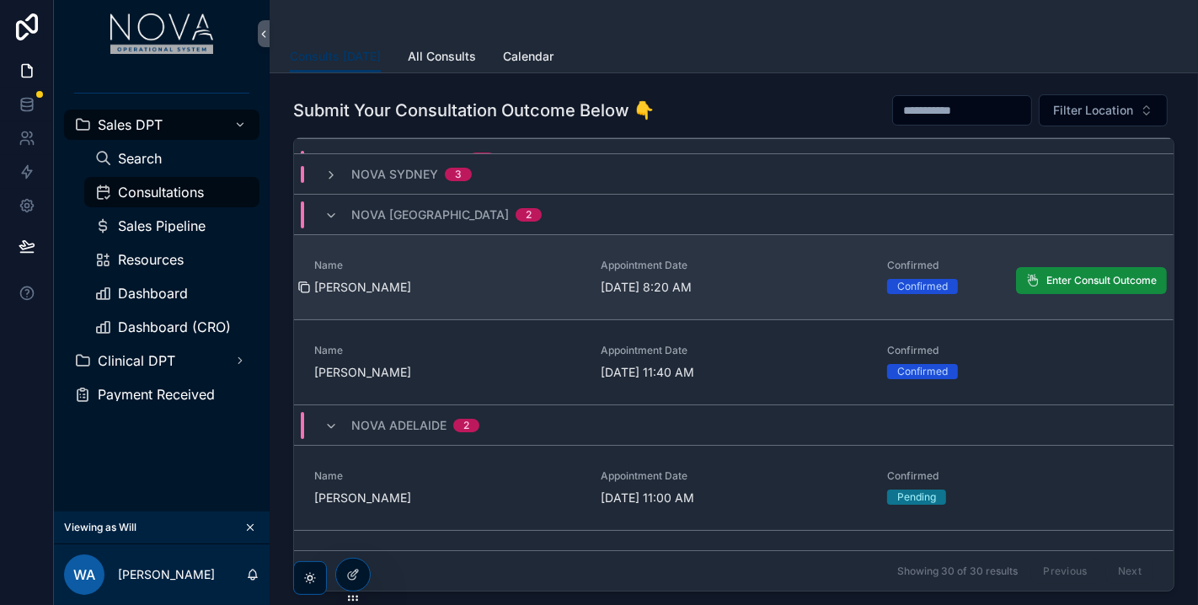
click at [305, 285] on icon "scrollable content" at bounding box center [303, 286] width 13 height 13
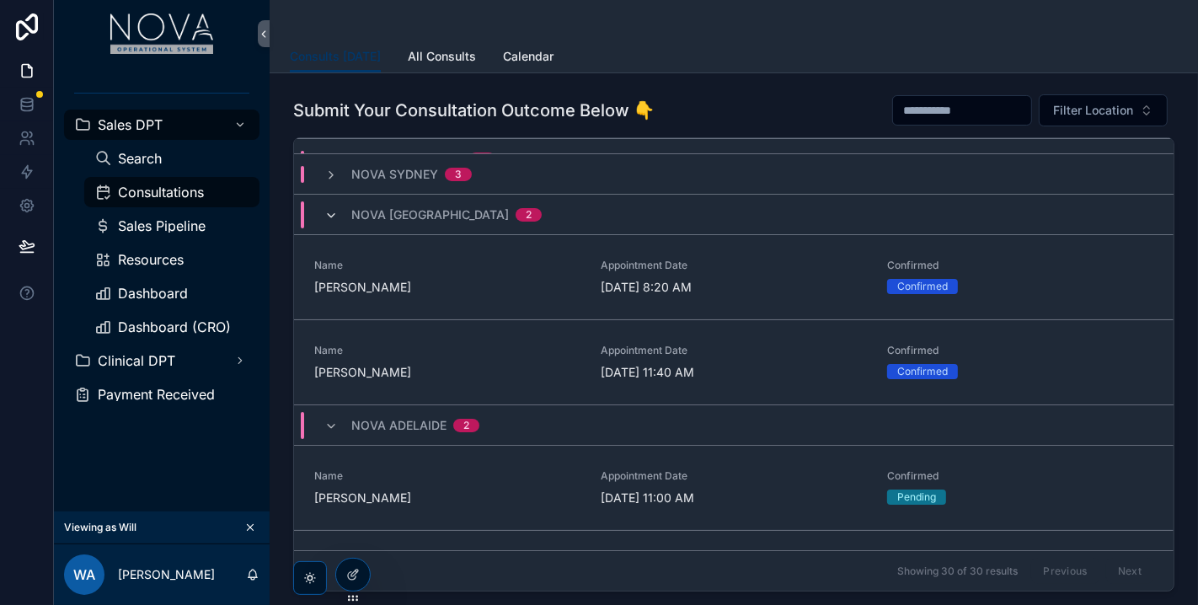
click at [330, 209] on icon "scrollable content" at bounding box center [330, 215] width 13 height 13
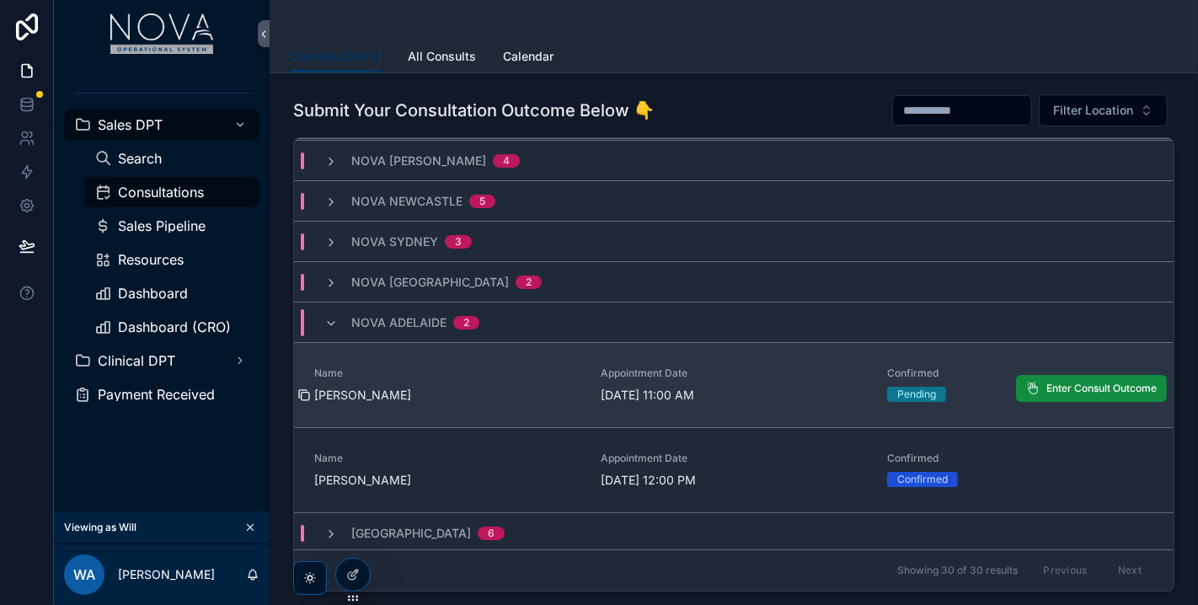
click at [302, 390] on icon "scrollable content" at bounding box center [303, 394] width 13 height 13
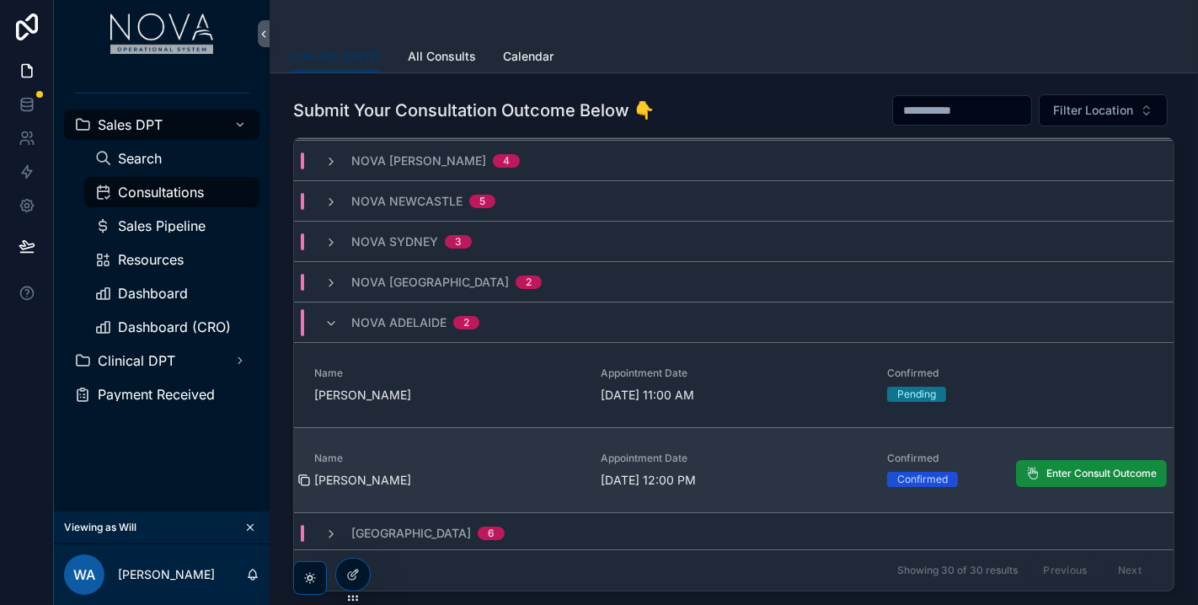
click at [301, 473] on icon "scrollable content" at bounding box center [303, 479] width 13 height 13
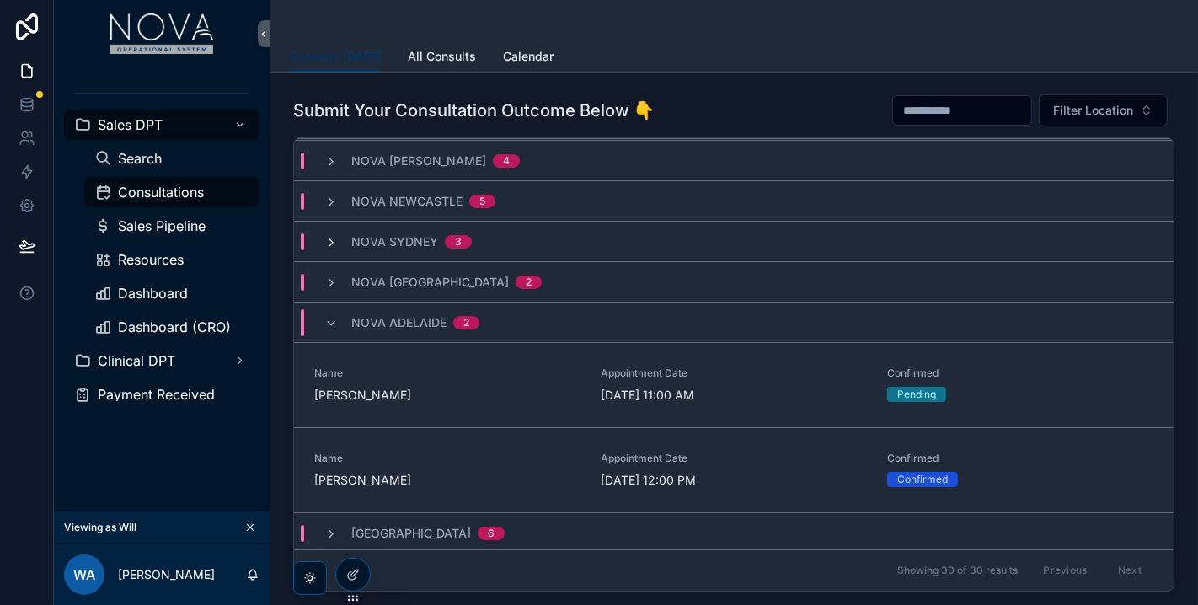
click at [335, 235] on span "scrollable content" at bounding box center [330, 241] width 13 height 13
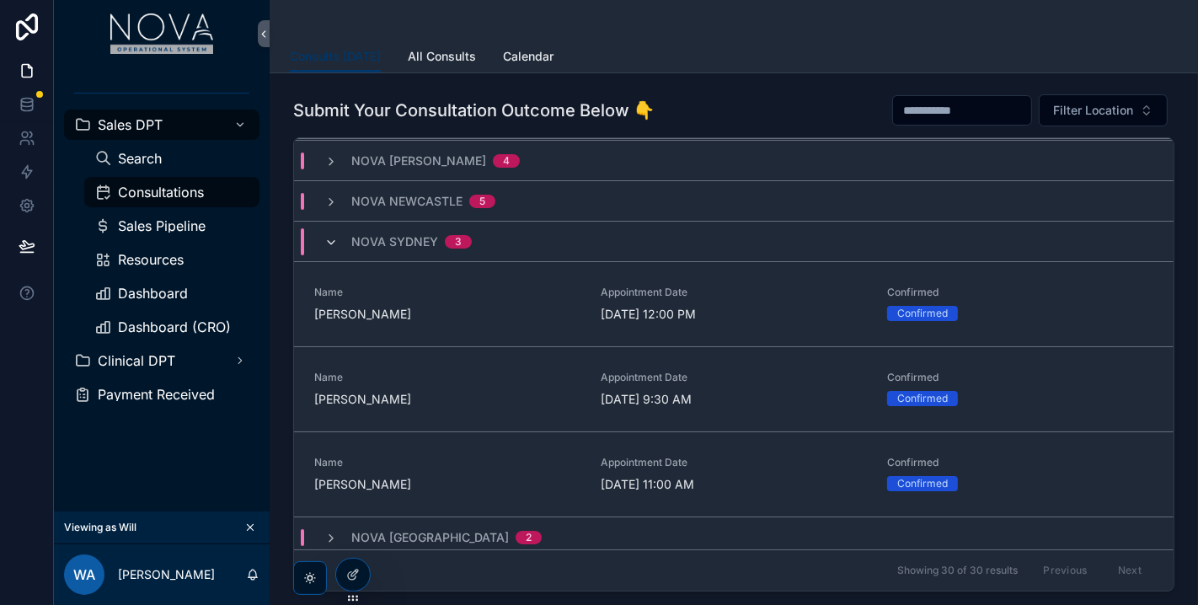
click at [334, 235] on span "scrollable content" at bounding box center [330, 241] width 13 height 13
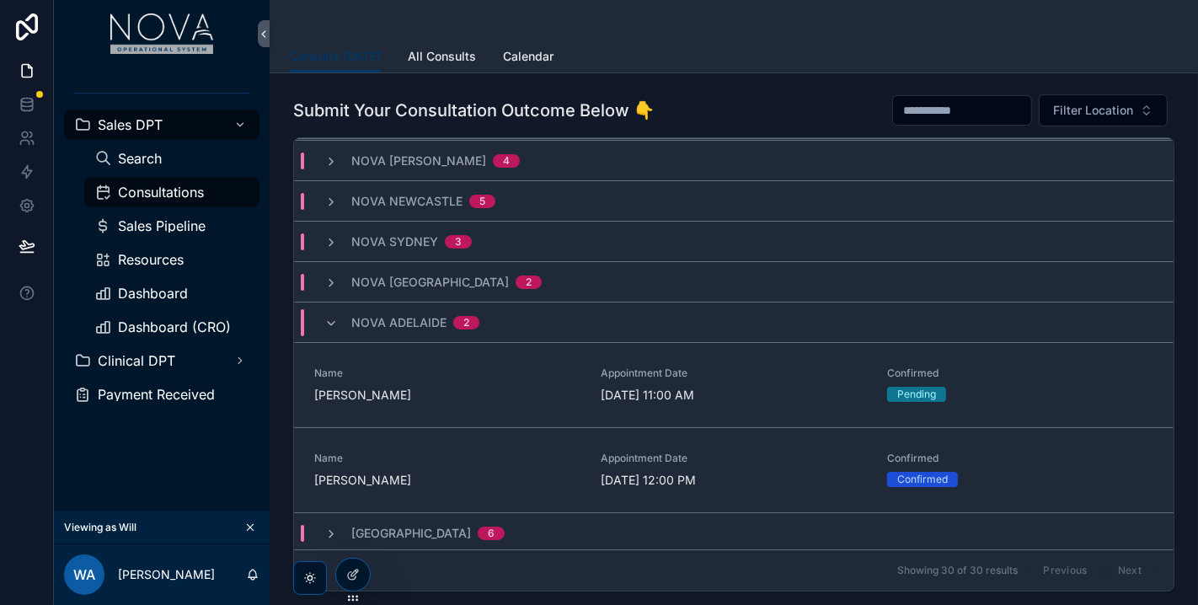
click at [216, 483] on div "Sales DPT Search Consultations Sales Pipeline Resources Dashboard Dashboard (CR…" at bounding box center [162, 289] width 216 height 444
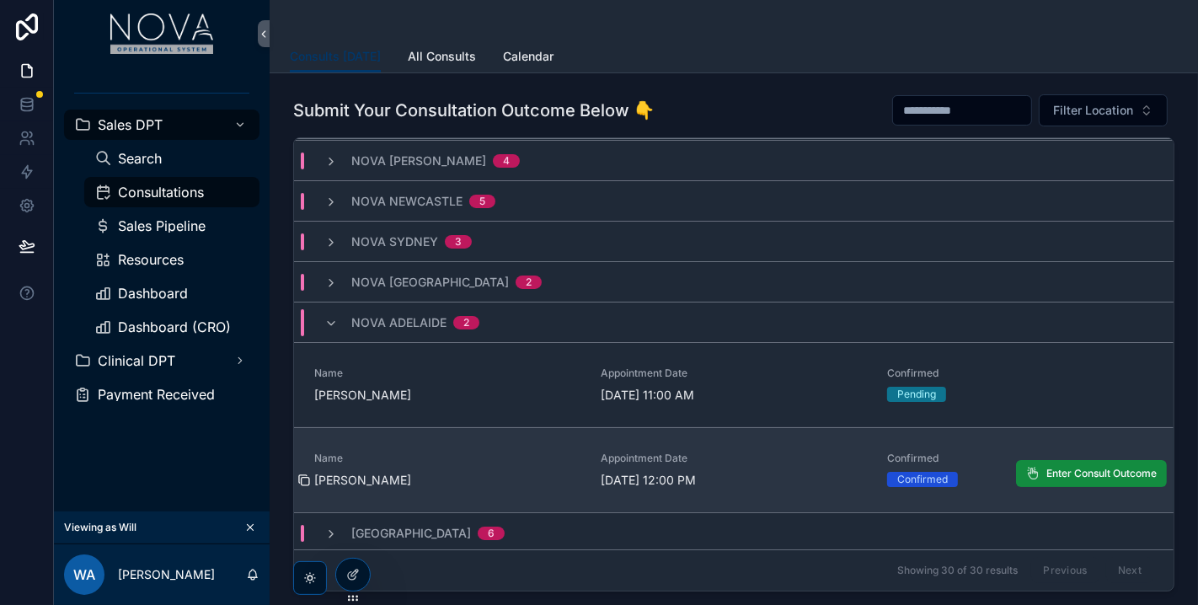
click at [305, 473] on icon "scrollable content" at bounding box center [303, 479] width 13 height 13
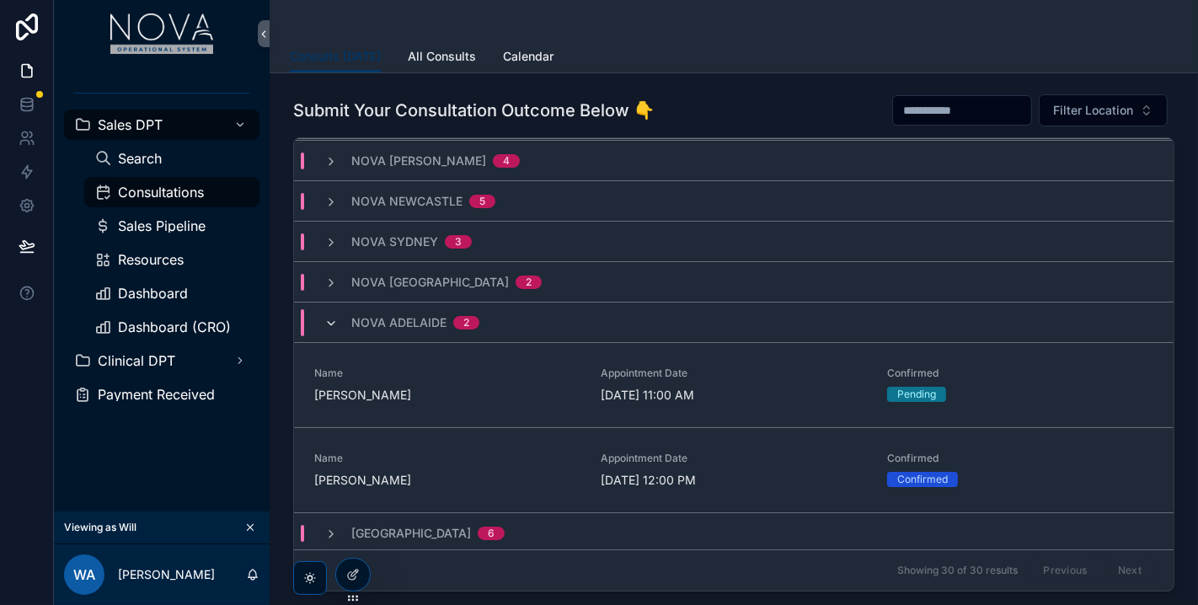
click at [334, 320] on icon "scrollable content" at bounding box center [330, 323] width 13 height 13
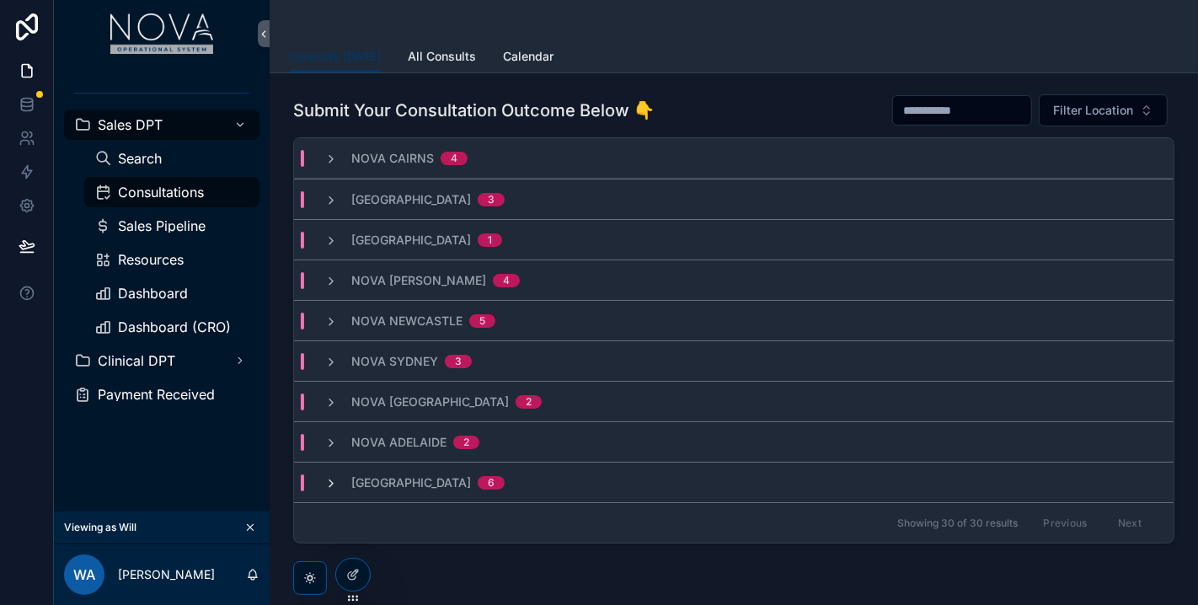
click at [331, 488] on icon "scrollable content" at bounding box center [330, 483] width 13 height 13
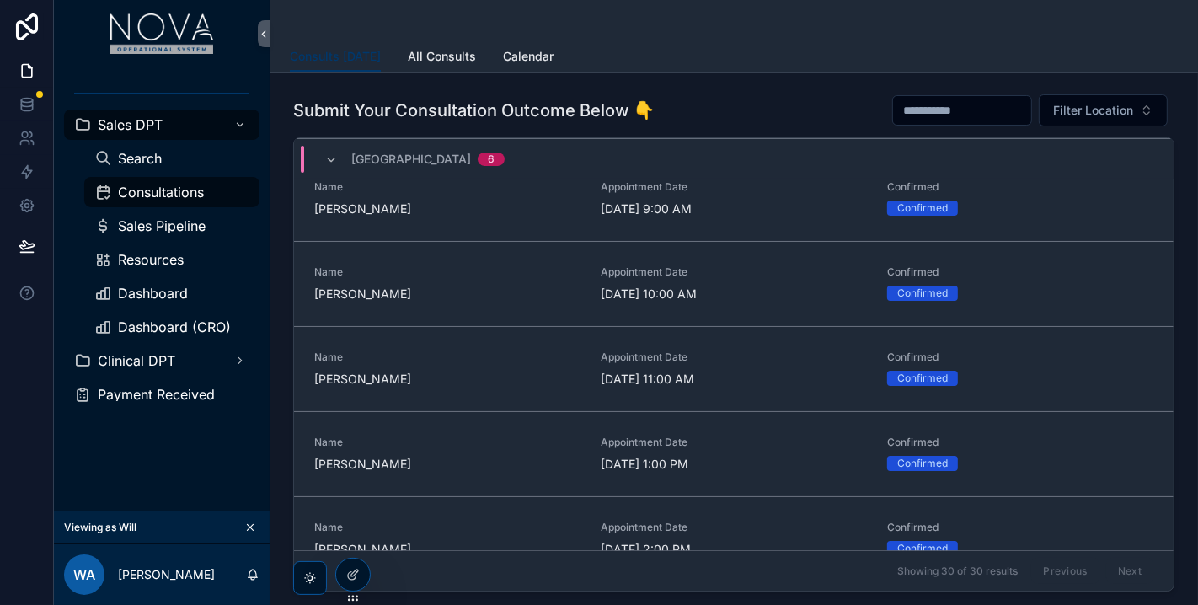
scroll to position [459, 0]
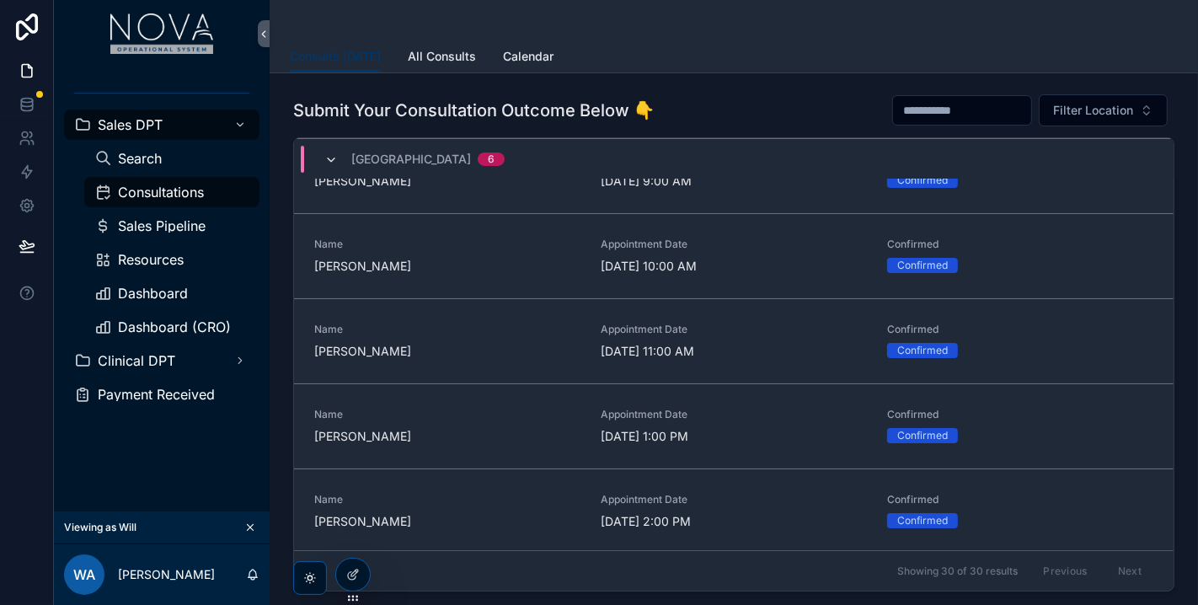
click at [332, 156] on icon "scrollable content" at bounding box center [330, 159] width 13 height 13
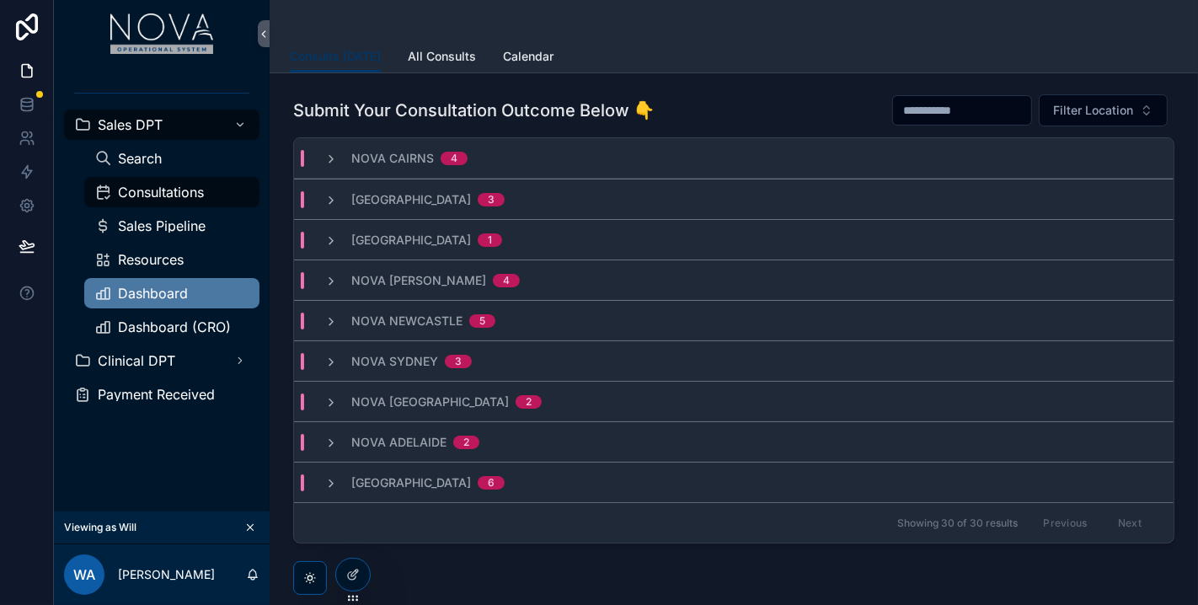
click at [171, 296] on span "Dashboard" at bounding box center [153, 292] width 70 height 13
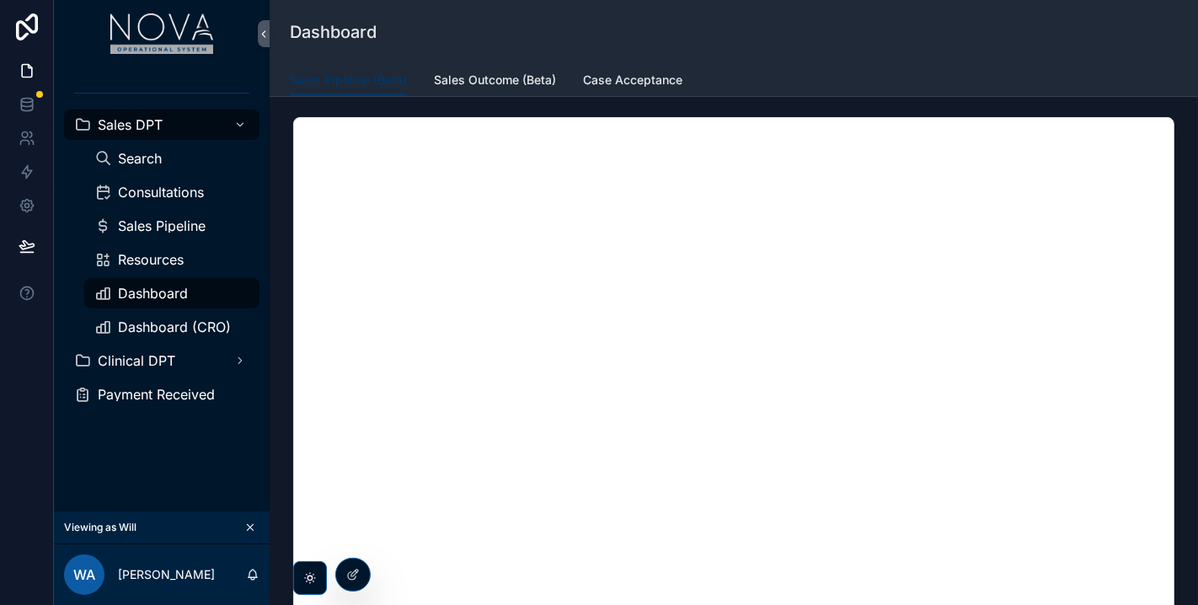
click at [155, 456] on div "Sales DPT Search Consultations Sales Pipeline Resources Dashboard Dashboard (CR…" at bounding box center [162, 289] width 216 height 444
